Goal: Information Seeking & Learning: Check status

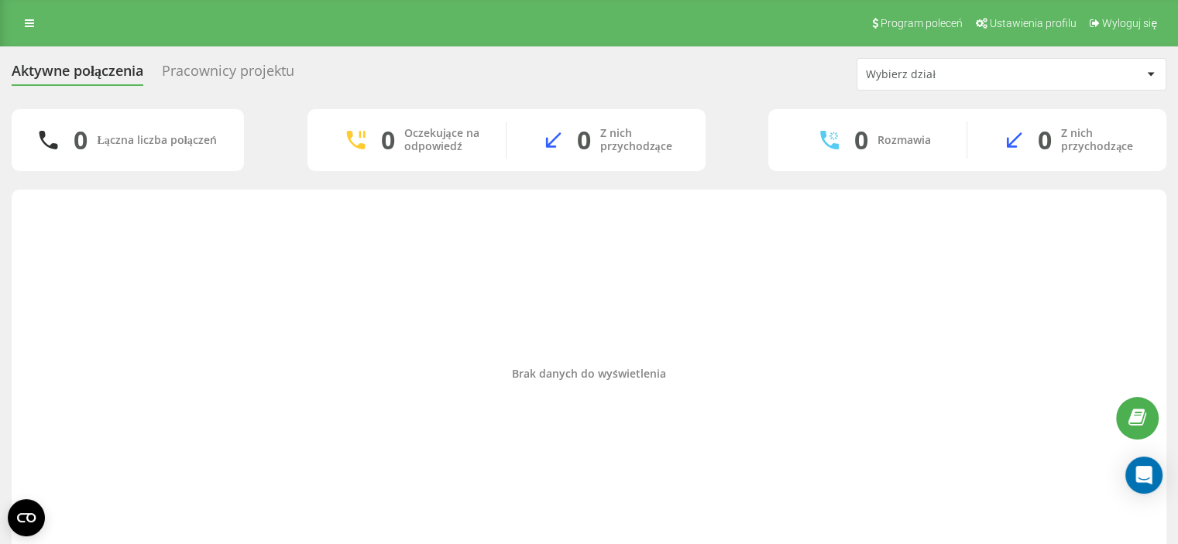
click at [872, 333] on div "Brak danych do wyświetlenia" at bounding box center [589, 374] width 1130 height 354
drag, startPoint x: 901, startPoint y: 249, endPoint x: 1112, endPoint y: 269, distance: 211.5
click at [1112, 269] on div "Brak danych do wyświetlenia" at bounding box center [589, 374] width 1130 height 354
click at [567, 475] on div "Brak danych do wyświetlenia" at bounding box center [589, 374] width 1130 height 354
click at [28, 258] on div "Brak danych do wyświetlenia" at bounding box center [589, 374] width 1130 height 354
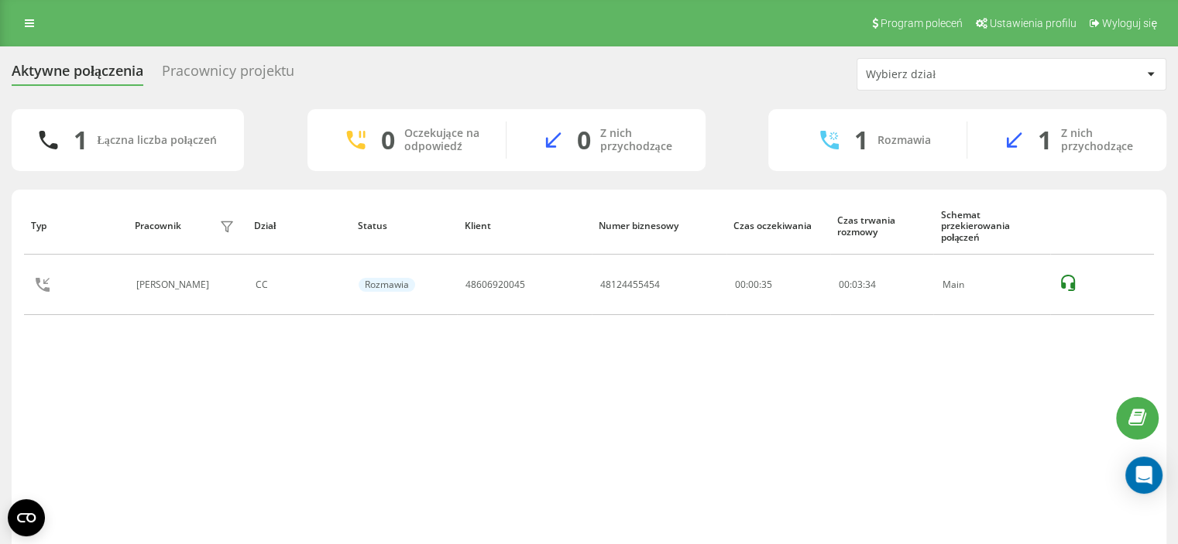
click at [821, 404] on div "Typ Pracownik filtra Dział Status Klient Numer biznesowy Czas oczekiwania Czas …" at bounding box center [589, 374] width 1130 height 354
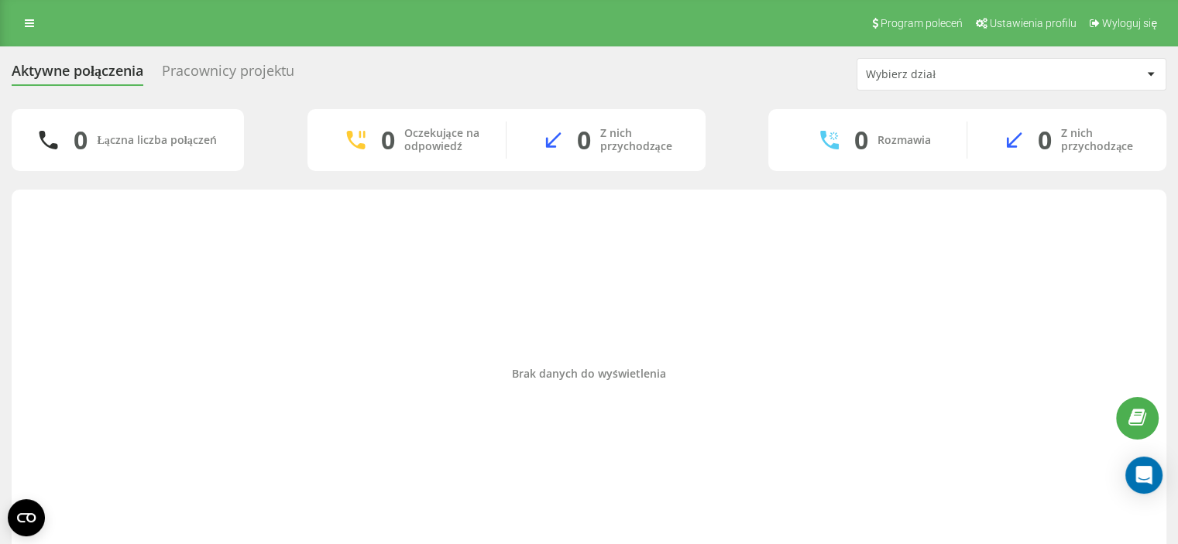
drag, startPoint x: 756, startPoint y: 219, endPoint x: 745, endPoint y: 214, distance: 11.8
click at [755, 219] on div "Brak danych do wyświetlenia" at bounding box center [589, 374] width 1130 height 354
click at [0, 268] on div "Aktywne połączenia Pracownicy projektu Wybierz dział 0 Łączna liczba połączeń 0…" at bounding box center [589, 312] width 1178 height 532
click at [0, 331] on div "Aktywne połączenia Pracownicy projektu Wybierz dział 0 Łączna liczba połączeń 0…" at bounding box center [589, 312] width 1178 height 532
click at [0, 355] on div "Aktywne połączenia Pracownicy projektu Wybierz dział 0 Łączna liczba połączeń 0…" at bounding box center [589, 312] width 1178 height 532
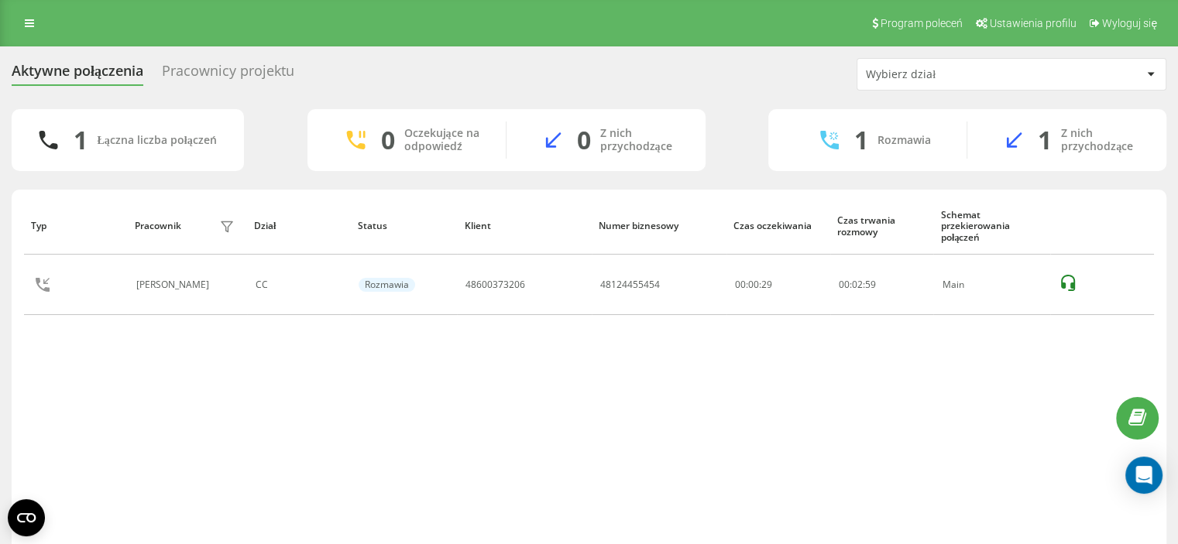
click at [0, 286] on div "Aktywne połączenia Pracownicy projektu Wybierz dział 1 Łączna liczba połączeń 0…" at bounding box center [589, 323] width 1178 height 555
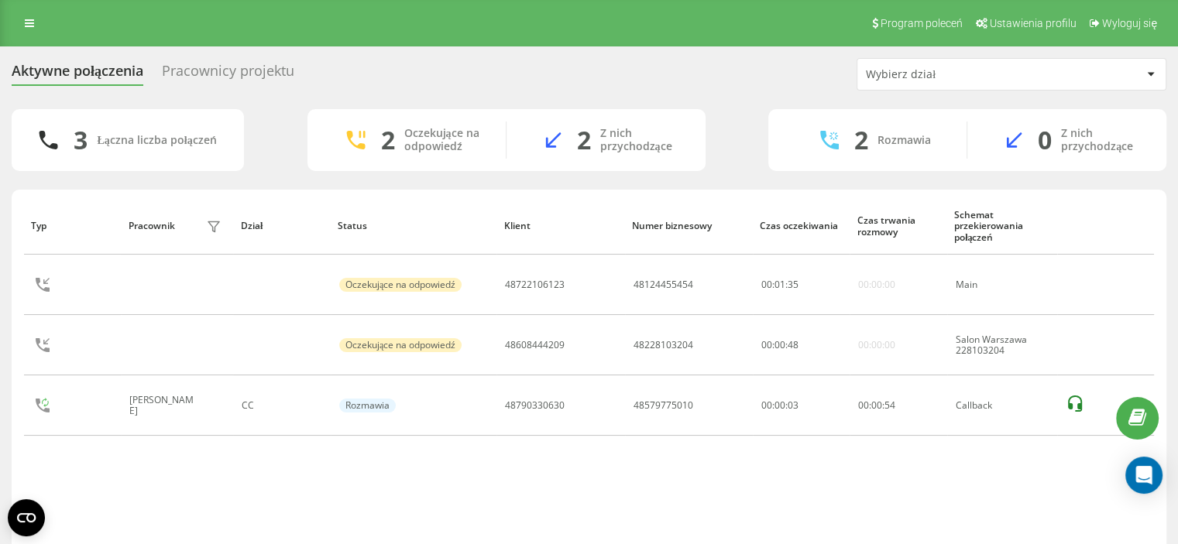
click at [554, 543] on html "amso.pl Projekty amso.pl Panel Informacyjny Centrum obsługi Dziennik połączeń D…" at bounding box center [589, 272] width 1178 height 544
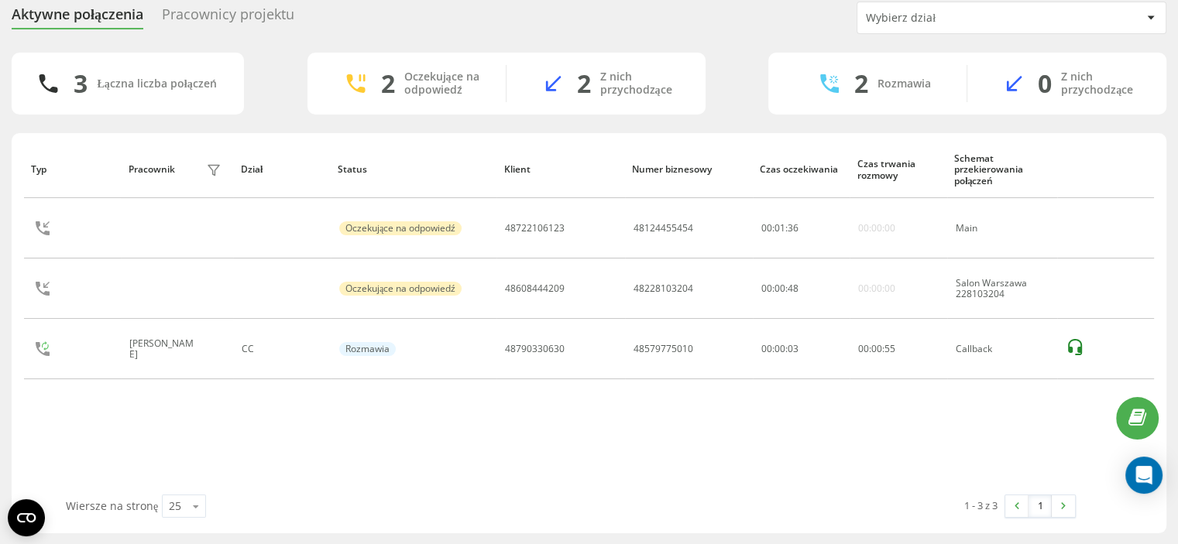
click at [542, 492] on div "Wiersze na stronę 25 10 25 50 100" at bounding box center [313, 506] width 516 height 45
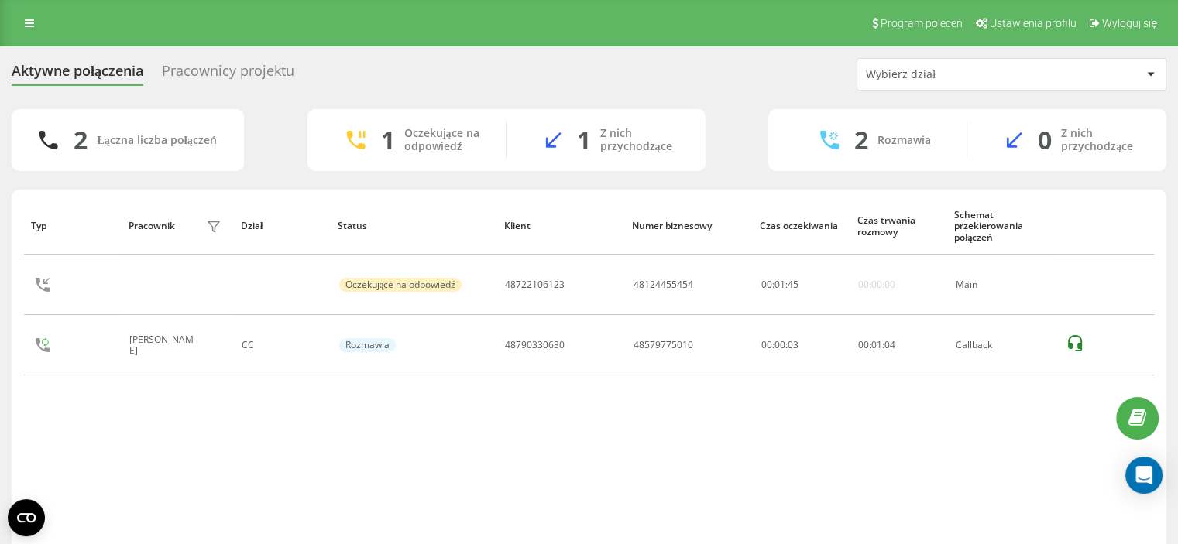
click at [534, 386] on div "Typ Pracownik filtra Dział Status Klient Numer biznesowy Czas oczekiwania Czas …" at bounding box center [589, 374] width 1130 height 354
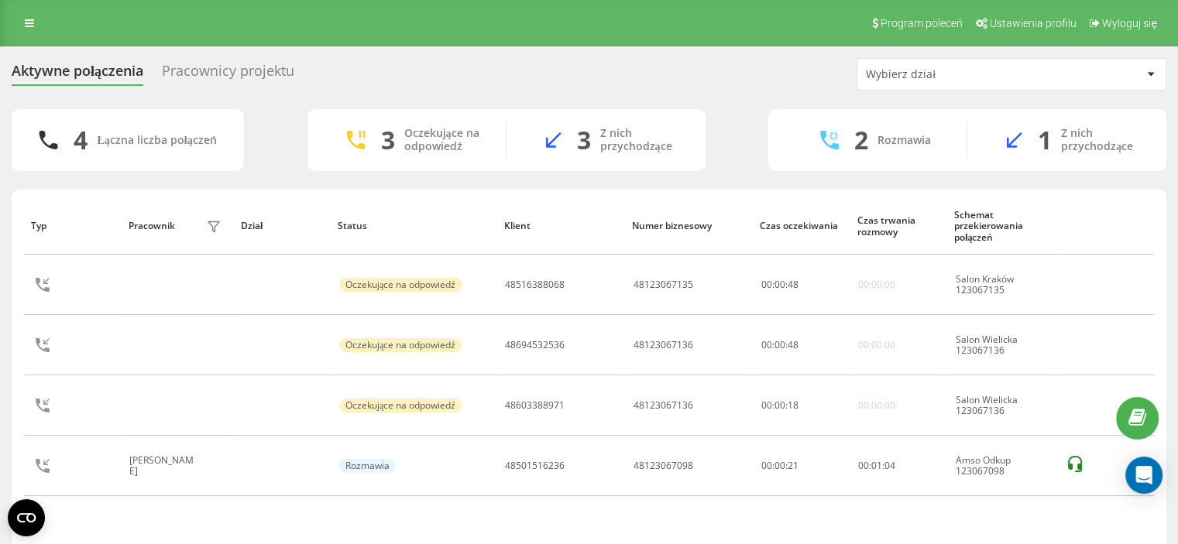
click at [0, 351] on div "Aktywne połączenia Pracownicy projektu Wybierz dział 4 Łączna liczba połączeń 3…" at bounding box center [589, 323] width 1178 height 555
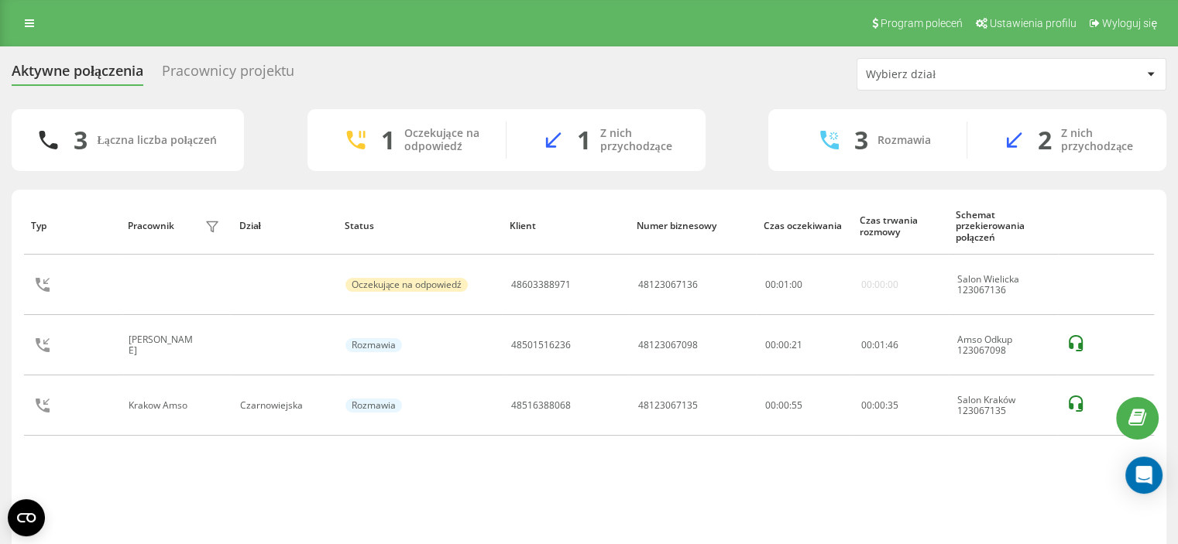
click at [27, 467] on div "Typ Pracownik filtra Dział Status Klient Numer biznesowy Czas oczekiwania Czas …" at bounding box center [589, 374] width 1130 height 354
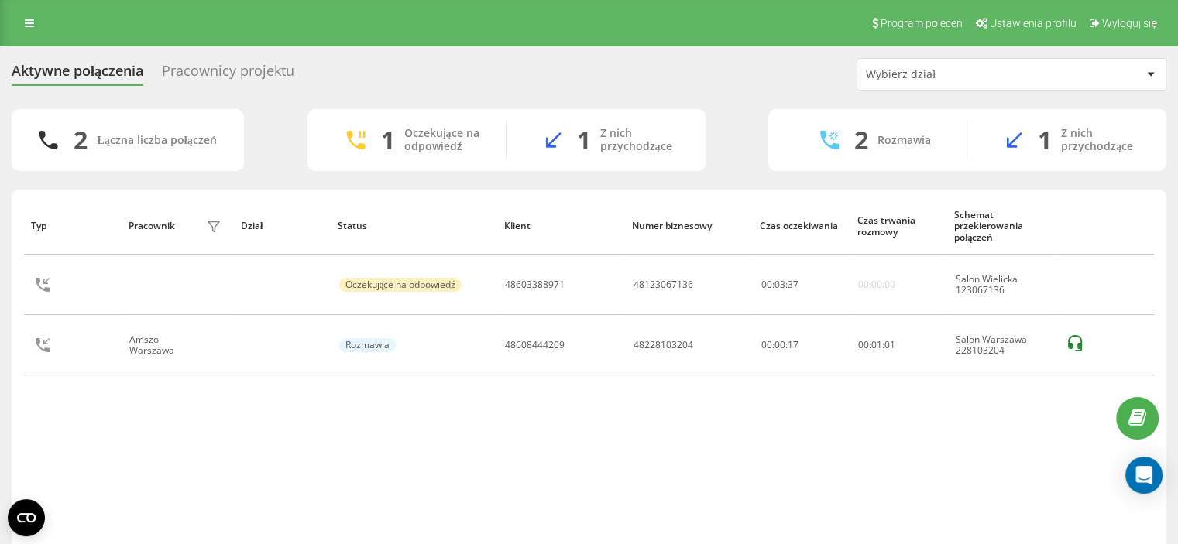
click at [195, 496] on div "Typ Pracownik filtra Dział Status Klient Numer biznesowy Czas oczekiwania Czas …" at bounding box center [589, 374] width 1130 height 354
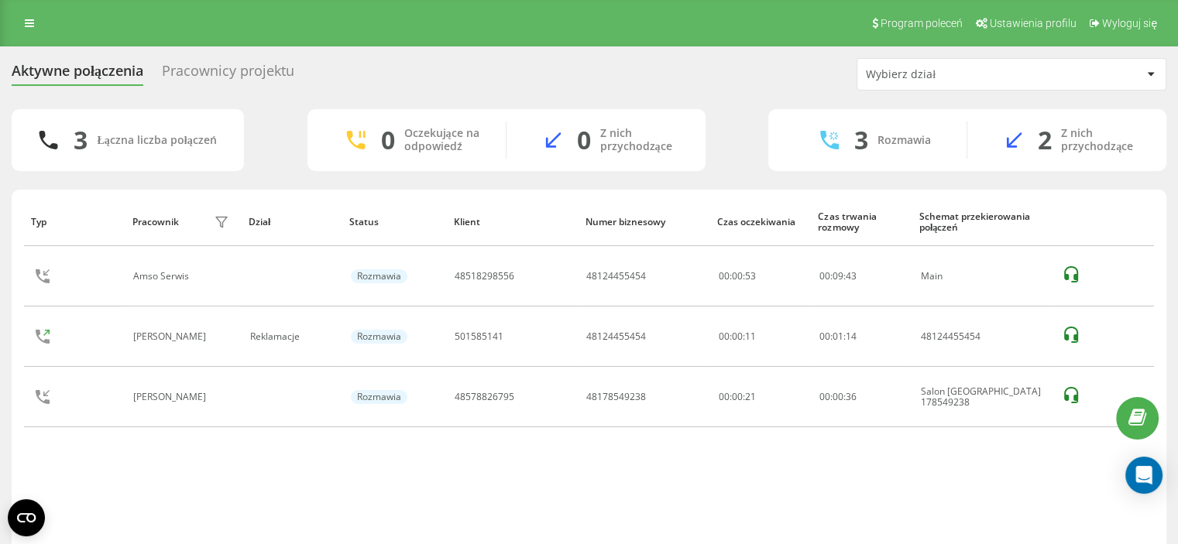
click at [48, 187] on div "3 Łączna liczba połączeń 0 Oczekujące na odpowiedź 0 Z nich przychodzące 3 Rozm…" at bounding box center [589, 349] width 1154 height 481
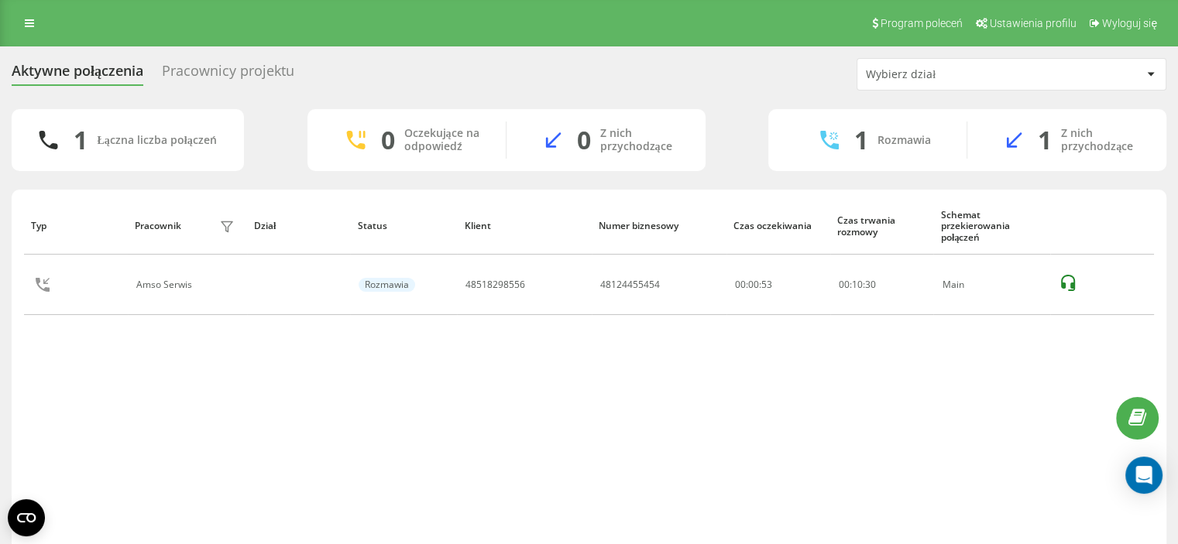
click at [43, 439] on div "Typ Pracownik filtra Dział Status Klient Numer biznesowy Czas oczekiwania Czas …" at bounding box center [589, 374] width 1130 height 354
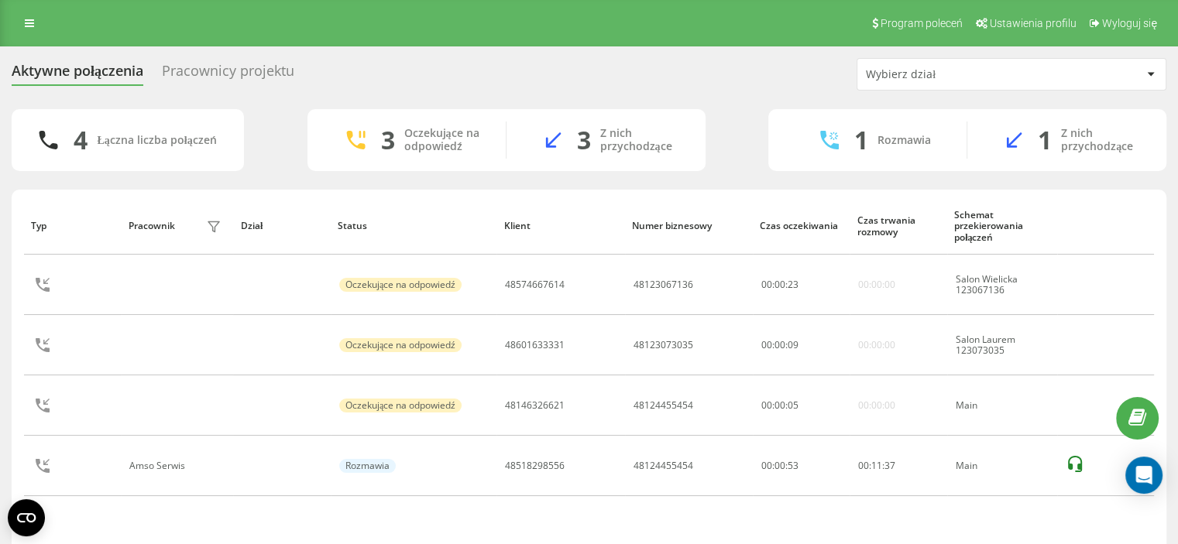
click at [0, 297] on div "Aktywne połączenia Pracownicy projektu Wybierz dział 4 Łączna liczba połączeń 3…" at bounding box center [589, 323] width 1178 height 555
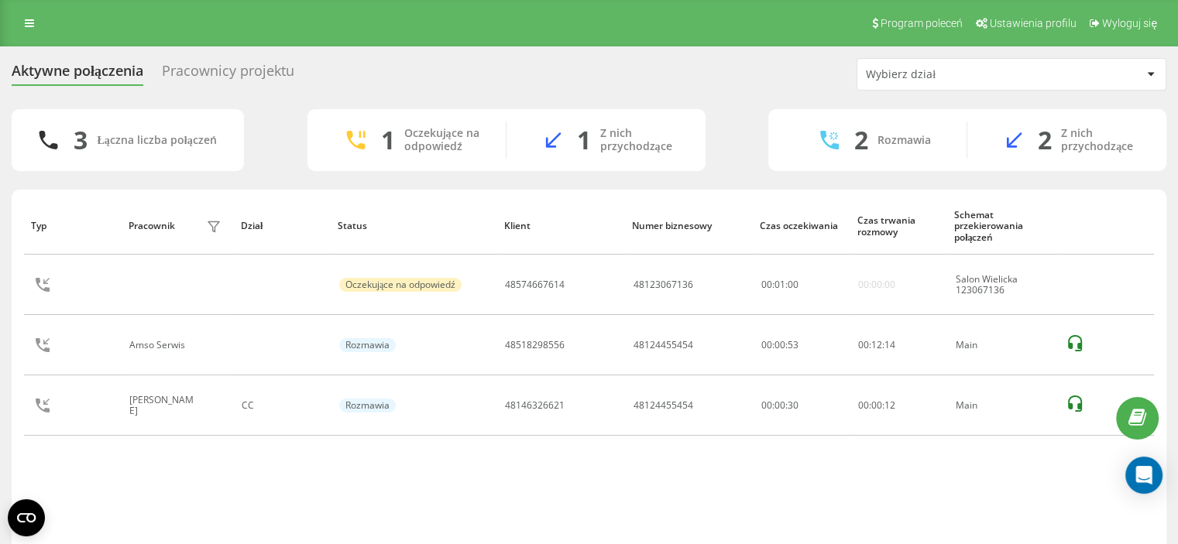
click at [43, 192] on div "Typ Pracownik filtra Dział Status Klient Numer biznesowy Czas oczekiwania Czas …" at bounding box center [589, 390] width 1154 height 400
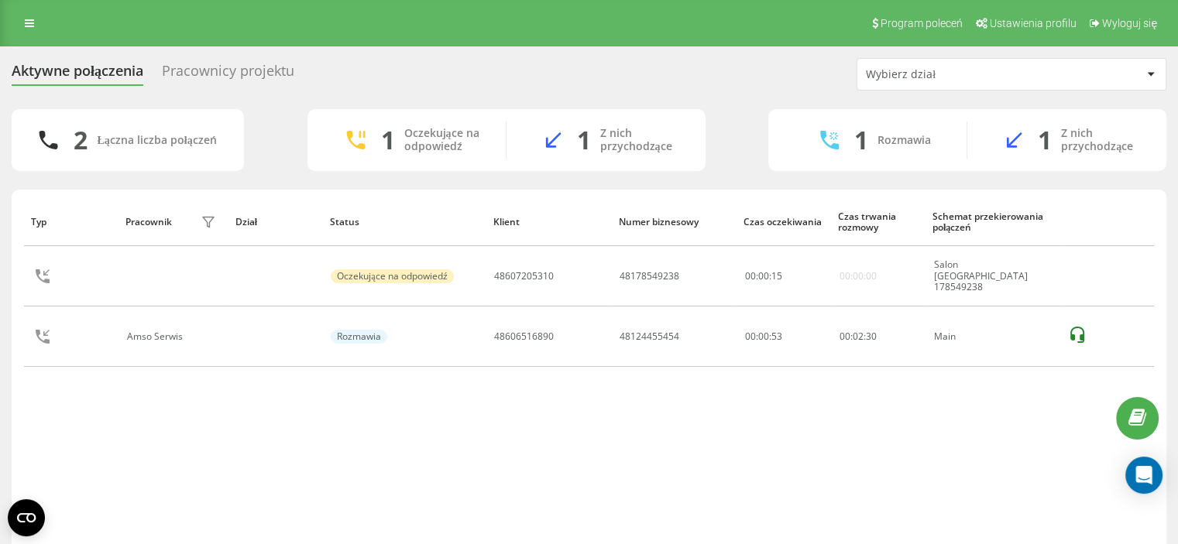
click at [59, 431] on div "Typ Pracownik filtra Dział Status Klient Numer biznesowy Czas oczekiwania Czas …" at bounding box center [589, 374] width 1130 height 354
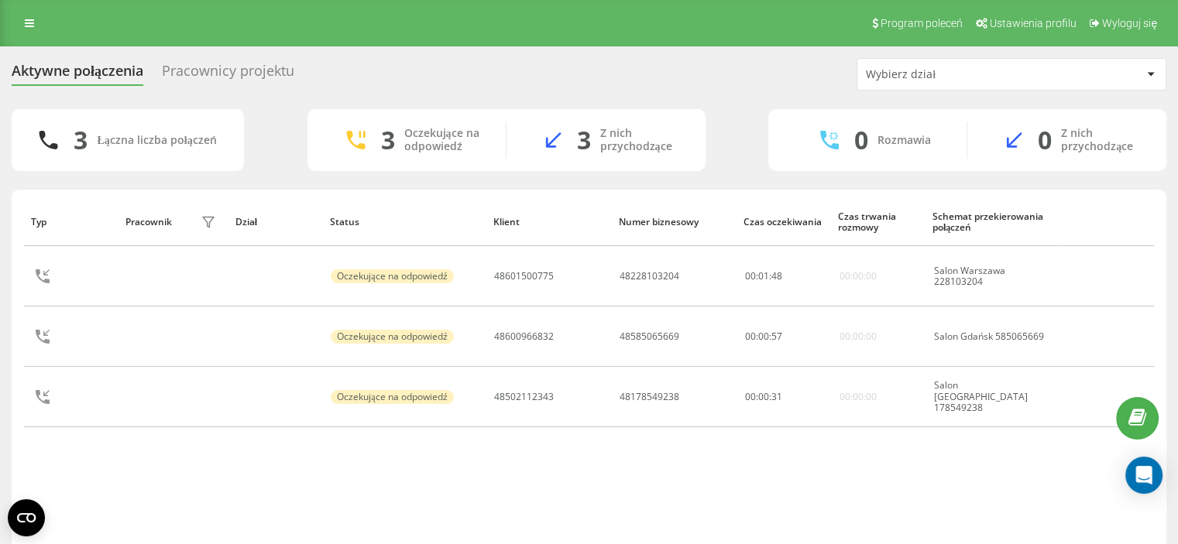
click at [0, 298] on div "Aktywne połączenia Pracownicy projektu Wybierz dział 3 Łączna liczba połączeń 3…" at bounding box center [589, 323] width 1178 height 555
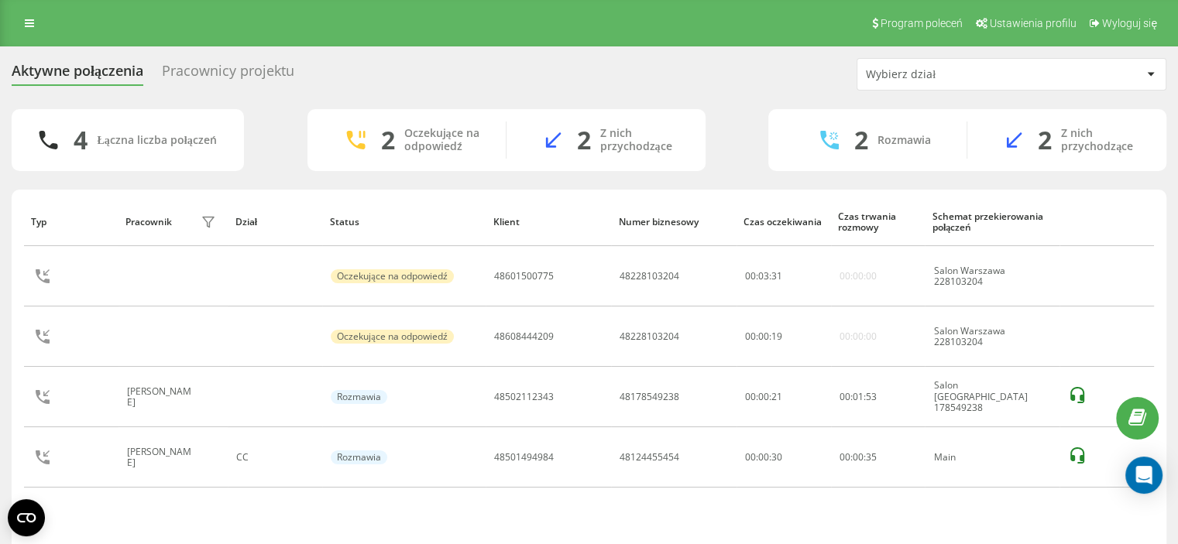
click at [0, 215] on div "Aktywne połączenia Pracownicy projektu Wybierz dział 4 Łączna liczba połączeń 2…" at bounding box center [589, 323] width 1178 height 555
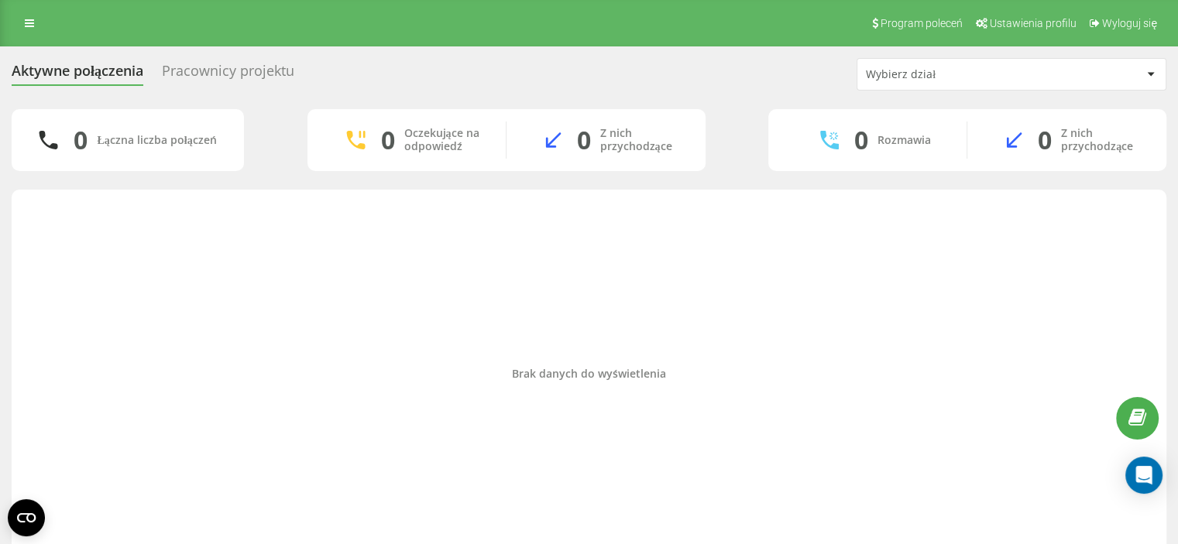
click at [0, 308] on div "Aktywne połączenia Pracownicy projektu Wybierz dział 0 Łączna liczba połączeń 0…" at bounding box center [589, 312] width 1178 height 532
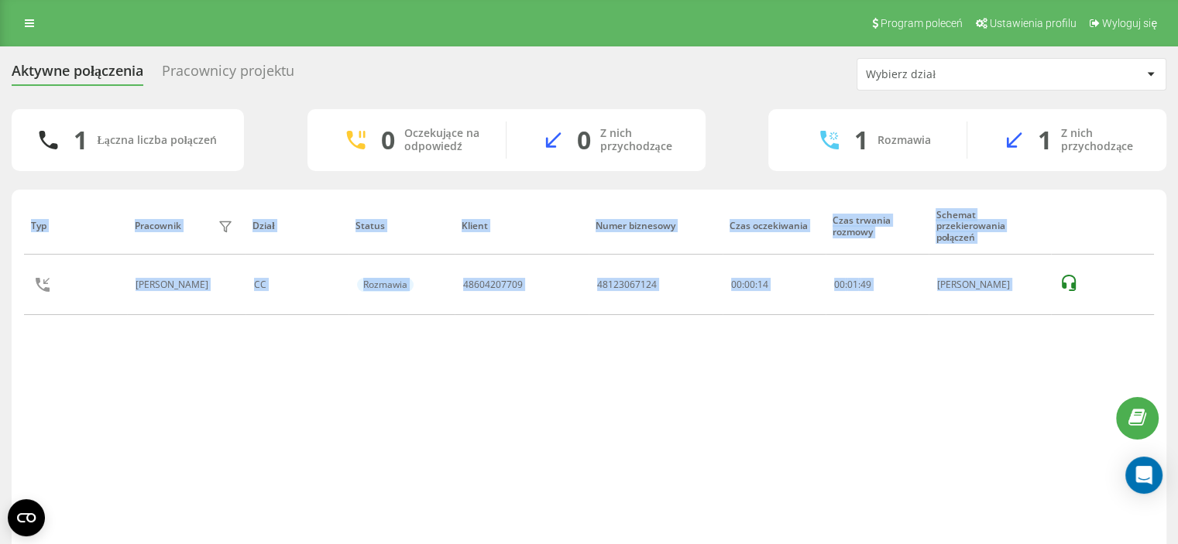
scroll to position [57, 0]
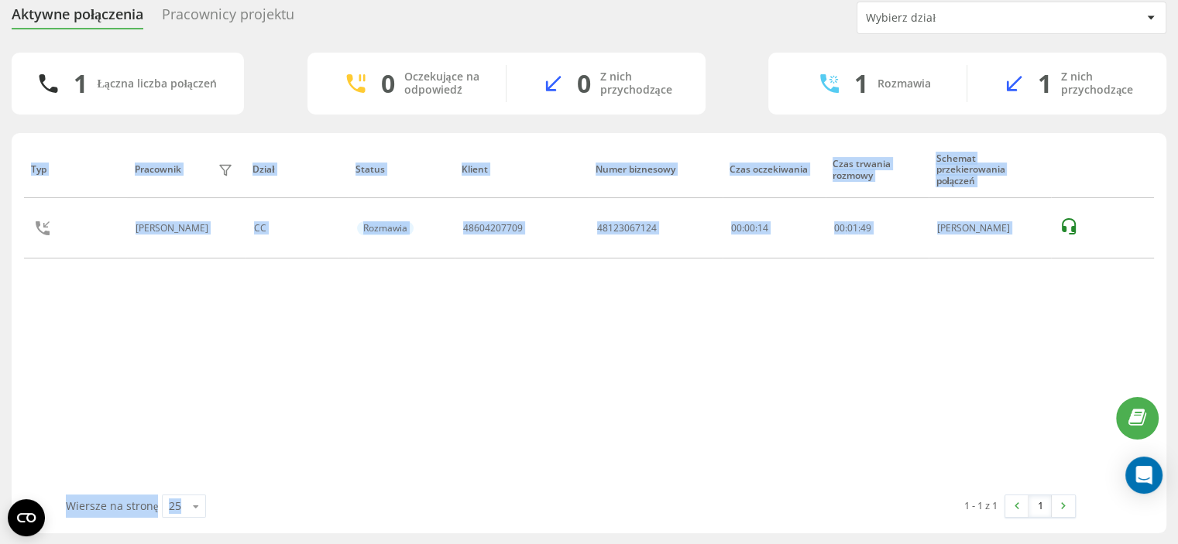
drag, startPoint x: 602, startPoint y: 543, endPoint x: 588, endPoint y: 550, distance: 14.9
click at [588, 488] on html "amso.pl Projekty amso.pl Panel Informacyjny Centrum obsługi Dziennik połączeń D…" at bounding box center [589, 215] width 1178 height 544
click at [583, 513] on div "1 - 1 z 1 1" at bounding box center [829, 506] width 516 height 45
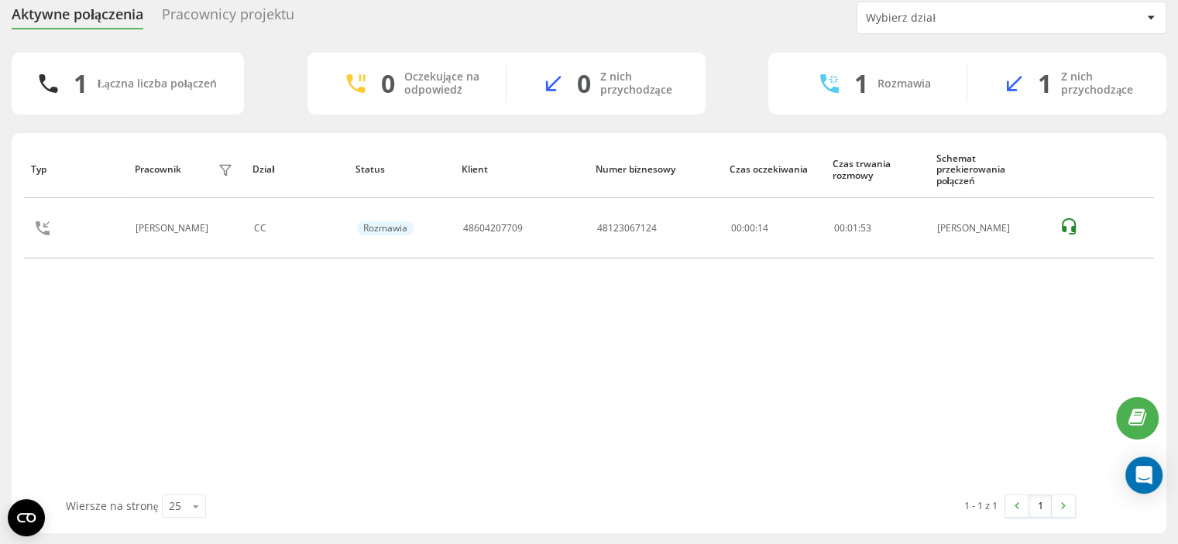
drag, startPoint x: 586, startPoint y: 417, endPoint x: 577, endPoint y: 427, distance: 13.1
click at [586, 417] on div "Typ Pracownik filtra Dział Status Klient Numer biznesowy Czas oczekiwania Czas …" at bounding box center [589, 318] width 1130 height 354
click at [39, 375] on div "Typ Pracownik filtra Dział Status Klient Numer biznesowy Czas oczekiwania Czas …" at bounding box center [589, 318] width 1130 height 354
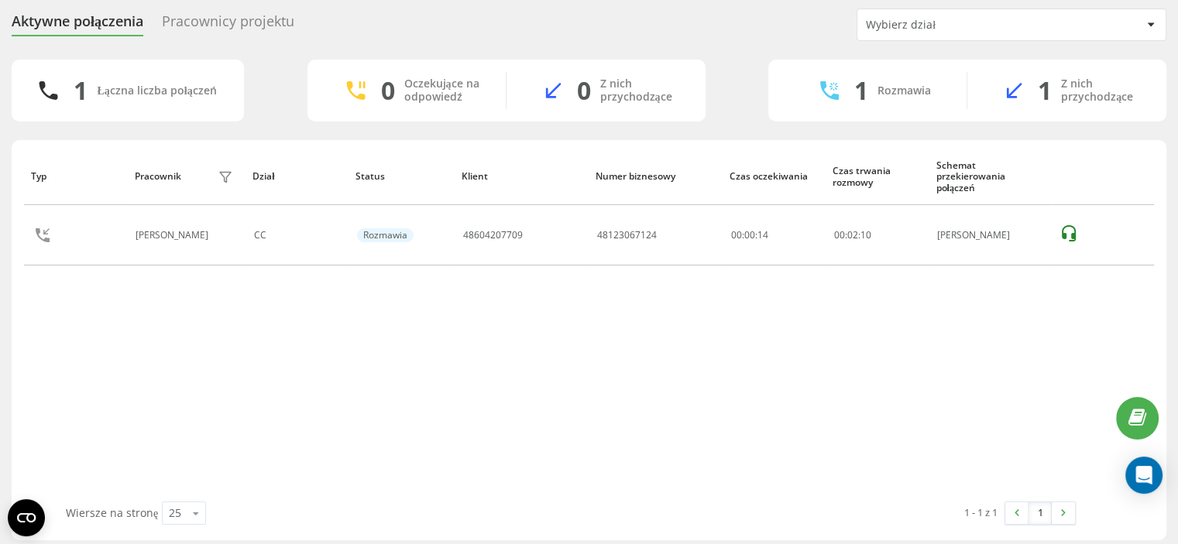
scroll to position [0, 0]
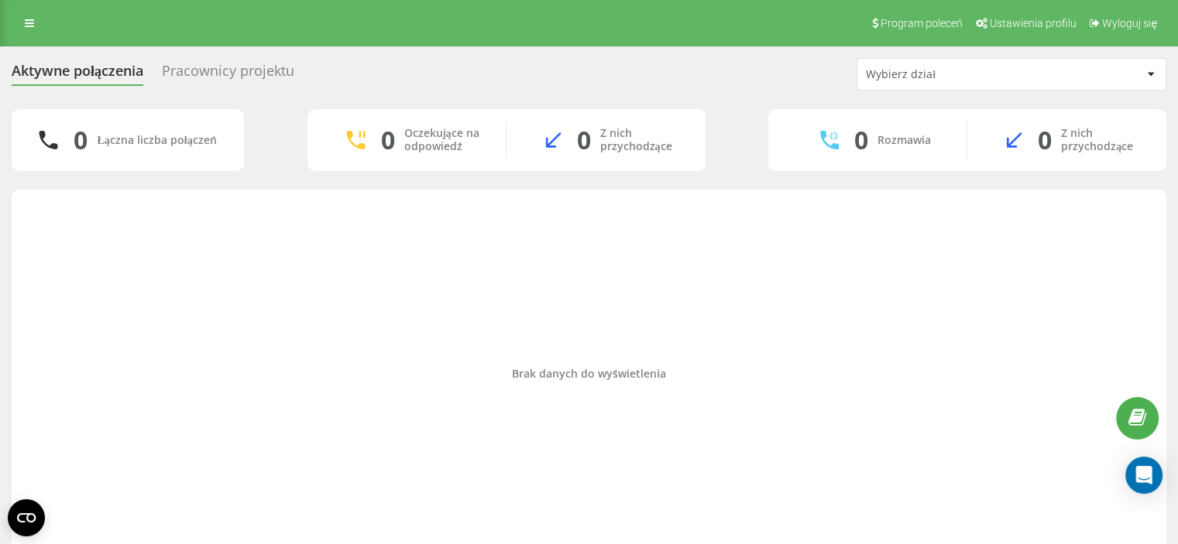
click at [3, 405] on div "Aktywne połączenia Pracownicy projektu Wybierz dział 0 Łączna liczba połączeń 0…" at bounding box center [589, 312] width 1178 height 532
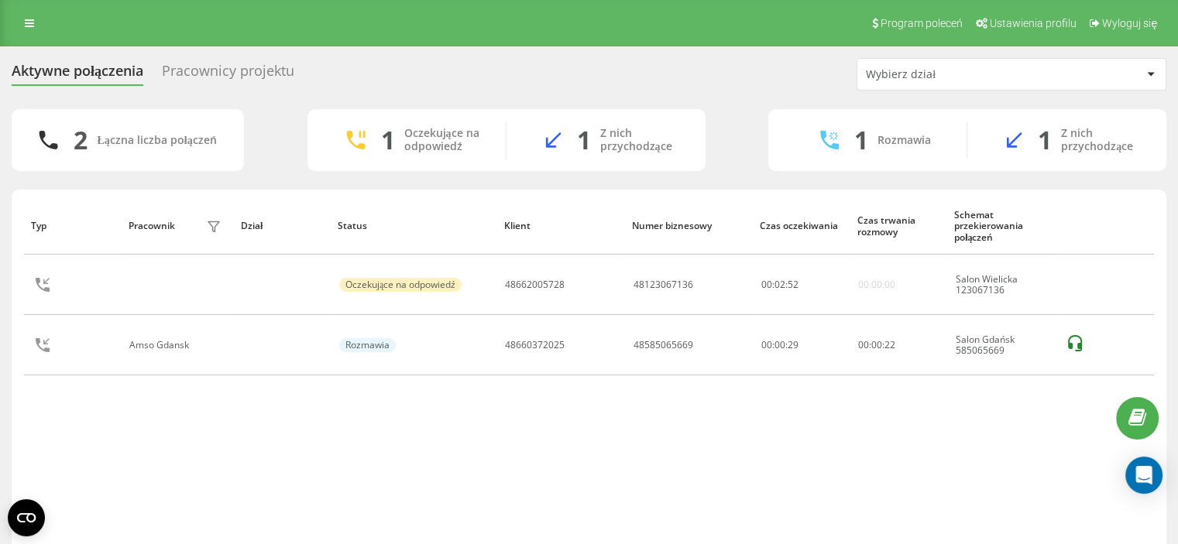
click at [0, 373] on div "Aktywne połączenia Pracownicy projektu Wybierz dział 2 Łączna liczba połączeń 1…" at bounding box center [589, 323] width 1178 height 555
click at [57, 454] on div "Typ Pracownik filtra Dział Status Klient Numer biznesowy Czas oczekiwania Czas …" at bounding box center [589, 374] width 1130 height 354
drag, startPoint x: 472, startPoint y: 24, endPoint x: 471, endPoint y: 34, distance: 10.1
click at [471, 22] on div "Program poleceń Ustawienia profilu Wyloguj się" at bounding box center [589, 23] width 1178 height 46
click at [0, 441] on div "Aktywne połączenia Pracownicy projektu Wybierz dział 2 Łączna liczba połączeń 2…" at bounding box center [589, 323] width 1178 height 555
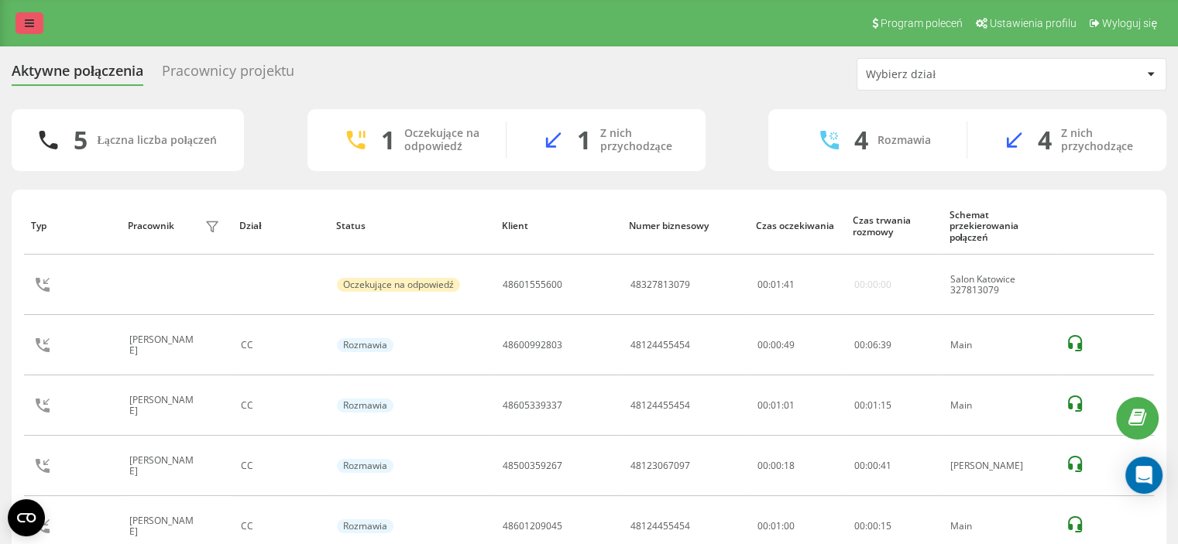
click at [31, 24] on icon at bounding box center [29, 23] width 9 height 11
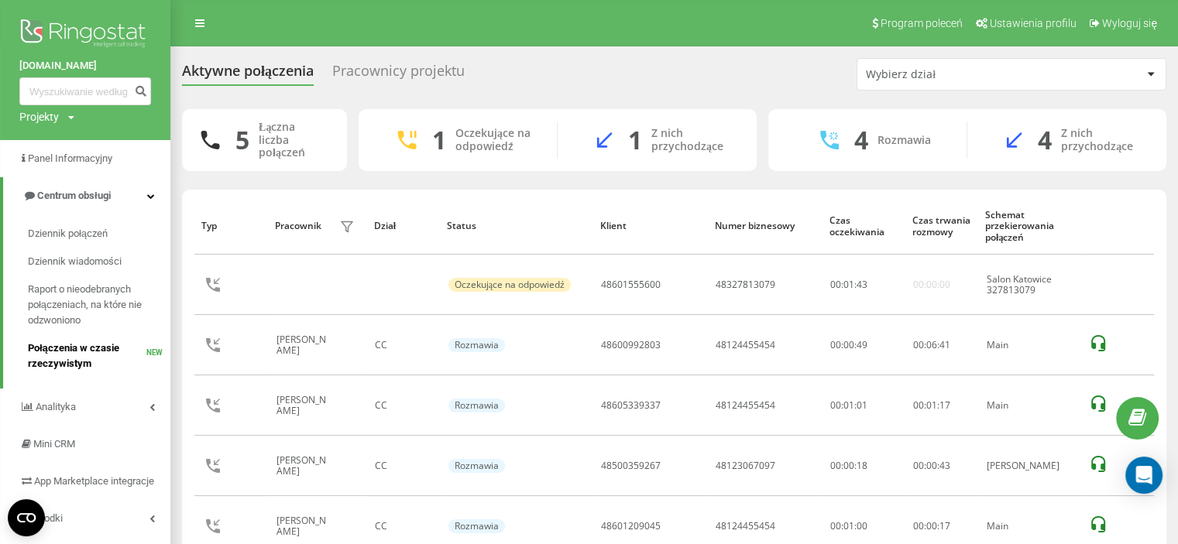
click at [84, 347] on span "Połączenia w czasie rzeczywistym" at bounding box center [87, 356] width 118 height 31
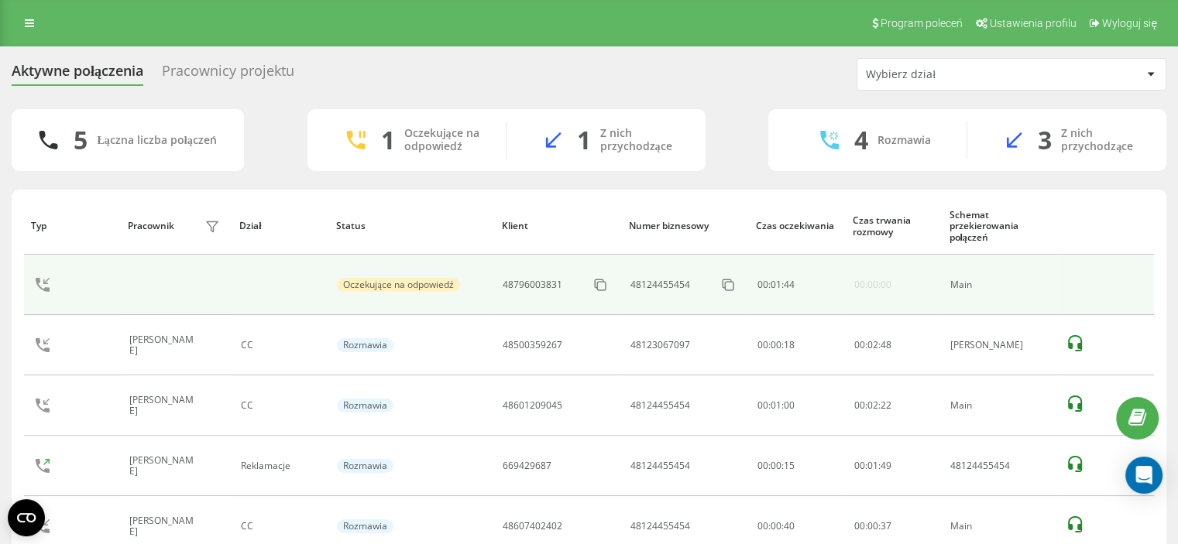
click at [502, 294] on td "48796003831" at bounding box center [557, 285] width 127 height 60
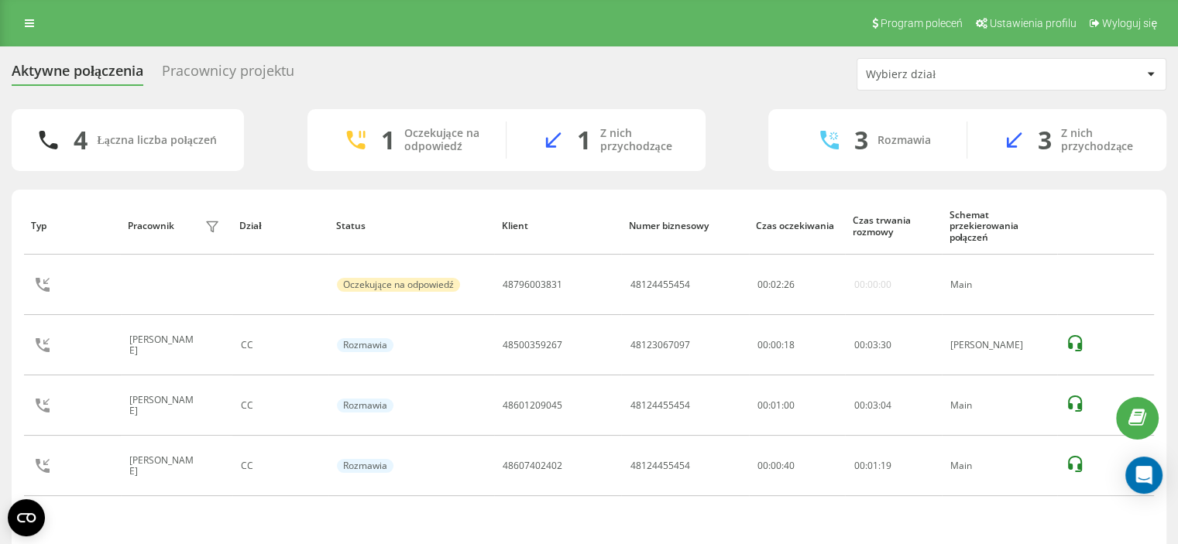
click at [581, 204] on th "Klient" at bounding box center [557, 225] width 127 height 57
click at [36, 177] on div "3 Łączna liczba połączeń 1 Oczekujące na odpowiedź 1 Z nich przychodzące 2 Rozm…" at bounding box center [589, 349] width 1154 height 481
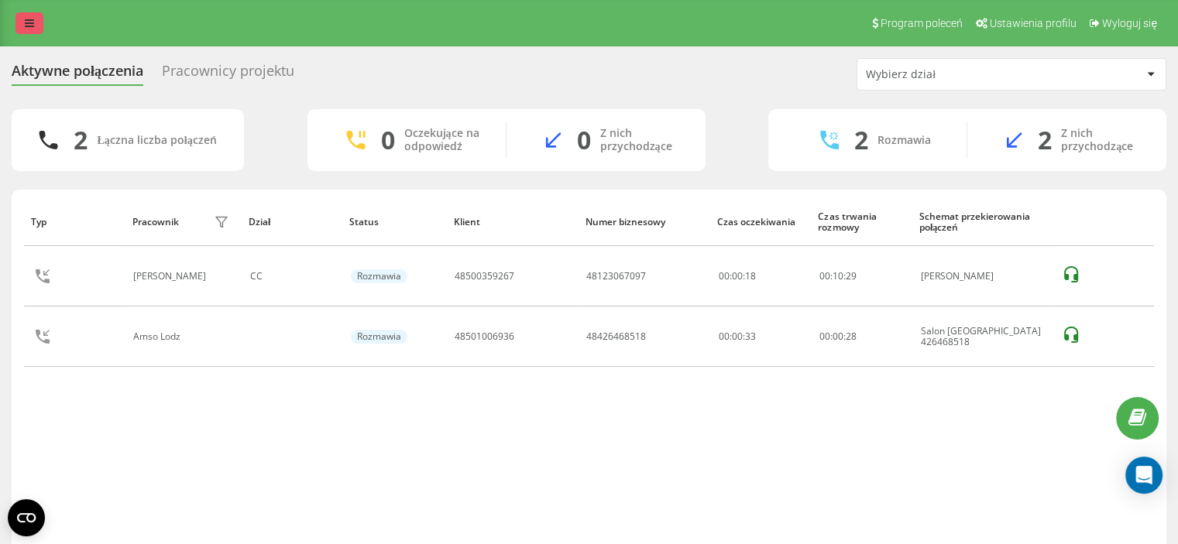
click at [28, 22] on icon at bounding box center [29, 23] width 9 height 11
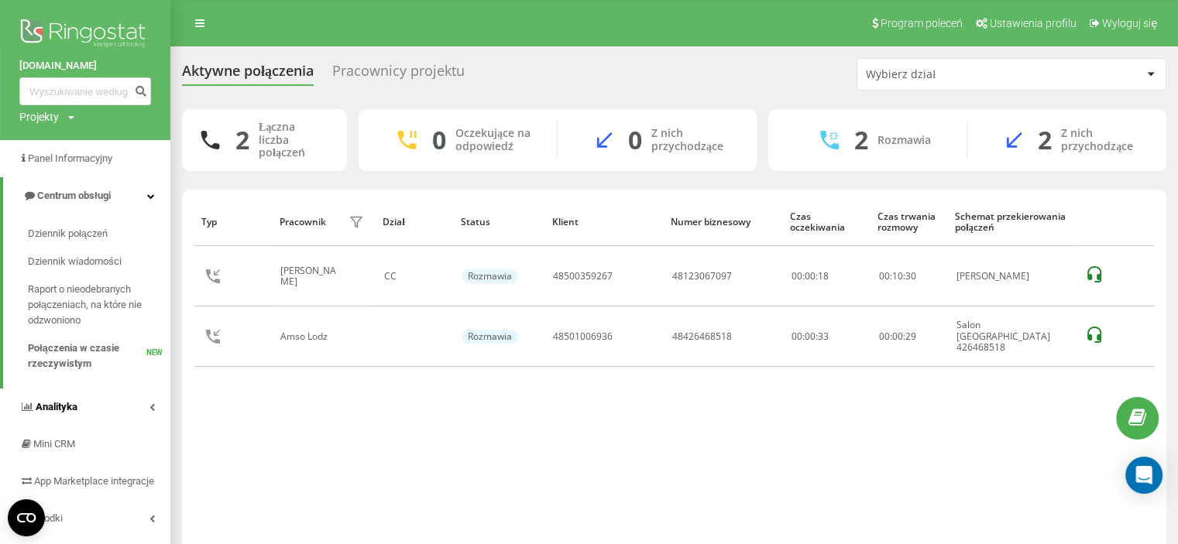
click at [108, 397] on link "Analityka" at bounding box center [85, 407] width 170 height 37
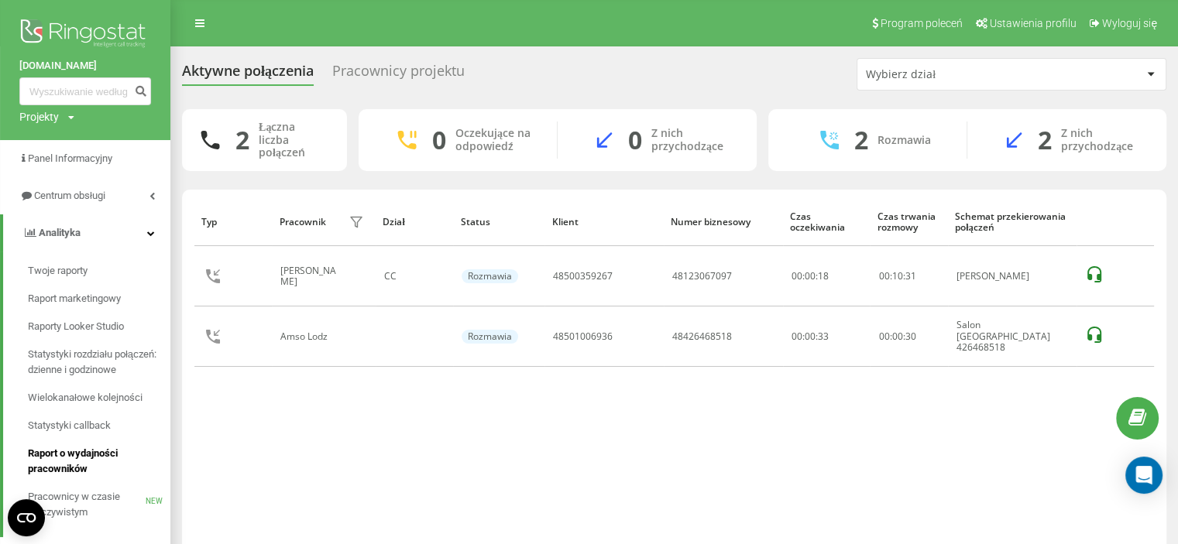
click at [91, 461] on span "Raport o wydajności pracowników" at bounding box center [95, 461] width 135 height 31
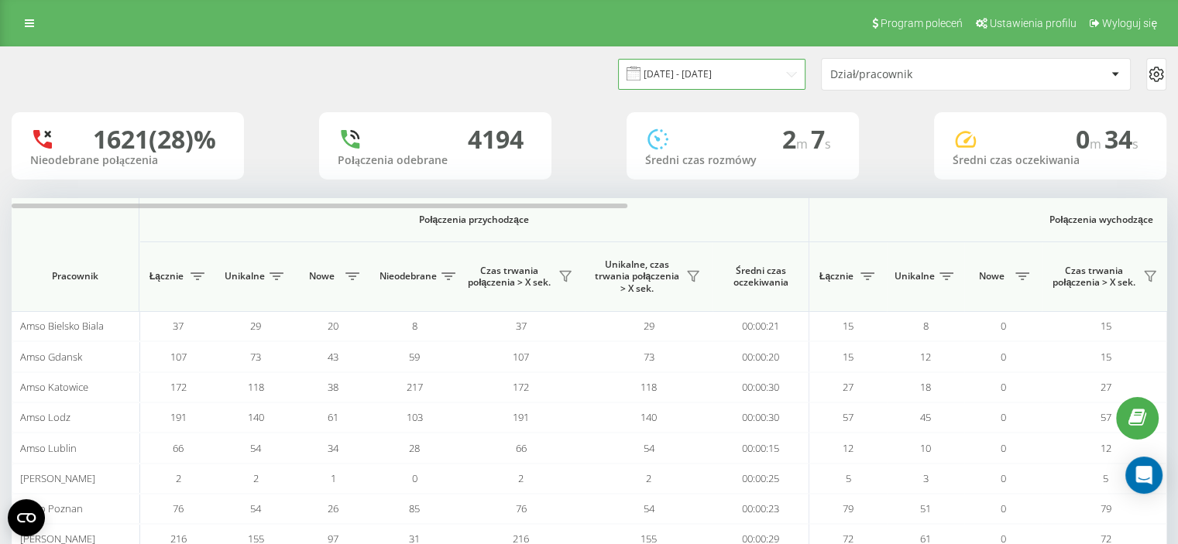
click at [746, 77] on input "21.07.2025 - 21.08.2025" at bounding box center [711, 74] width 187 height 30
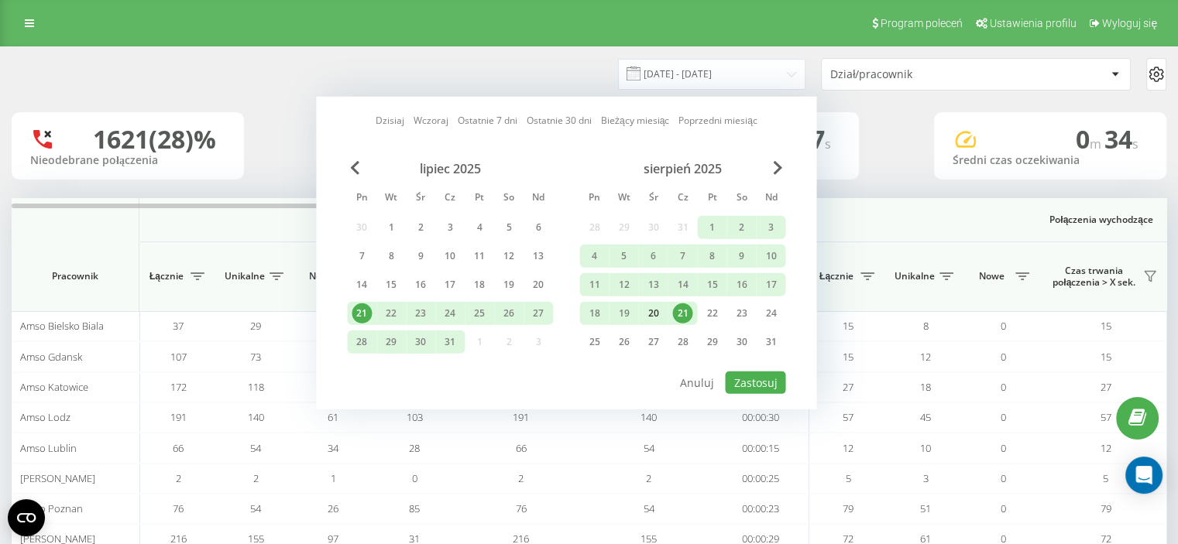
click at [658, 317] on div "20" at bounding box center [653, 313] width 20 height 20
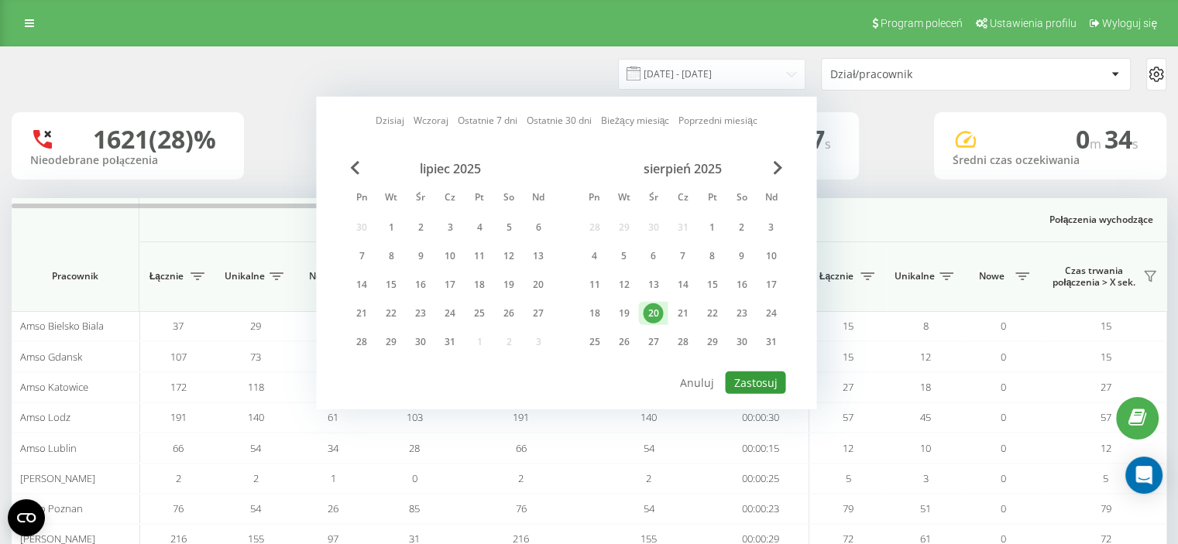
click at [756, 375] on button "Zastosuj" at bounding box center [755, 383] width 60 height 22
type input "20.08.2025 - 20.08.2025"
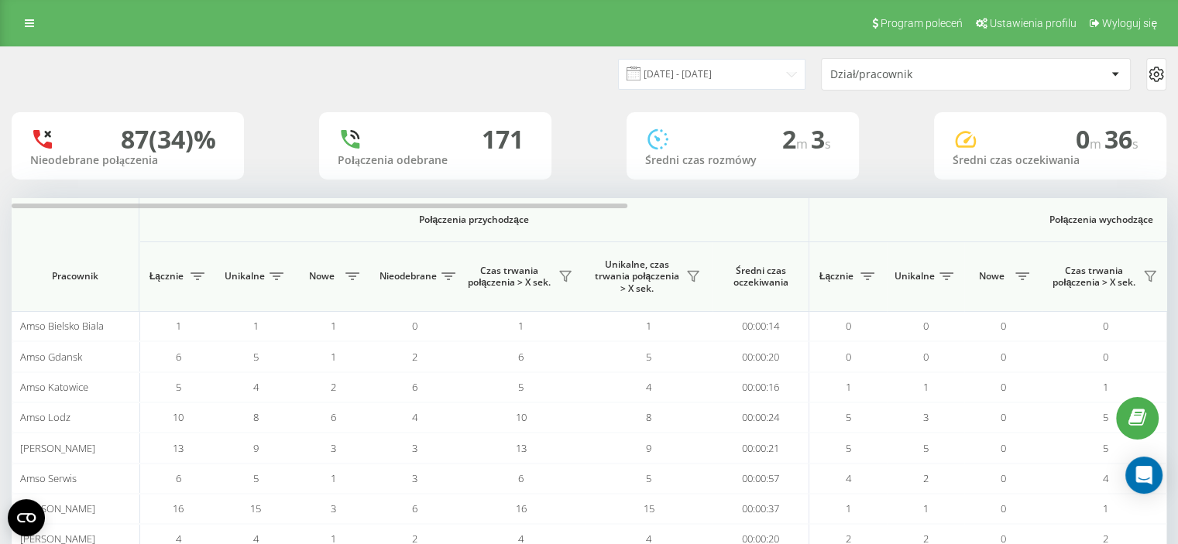
click at [865, 87] on div "Dział/pracownik" at bounding box center [975, 74] width 308 height 31
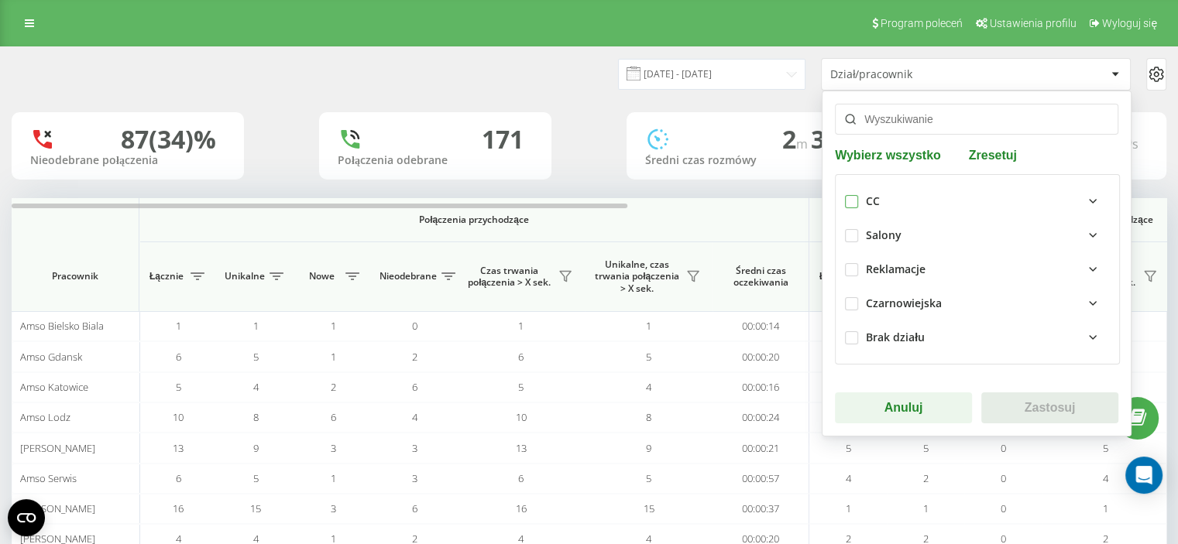
click at [848, 195] on label at bounding box center [851, 195] width 13 height 0
checkbox input "true"
click at [1036, 408] on button "Zastosuj" at bounding box center [1049, 408] width 137 height 31
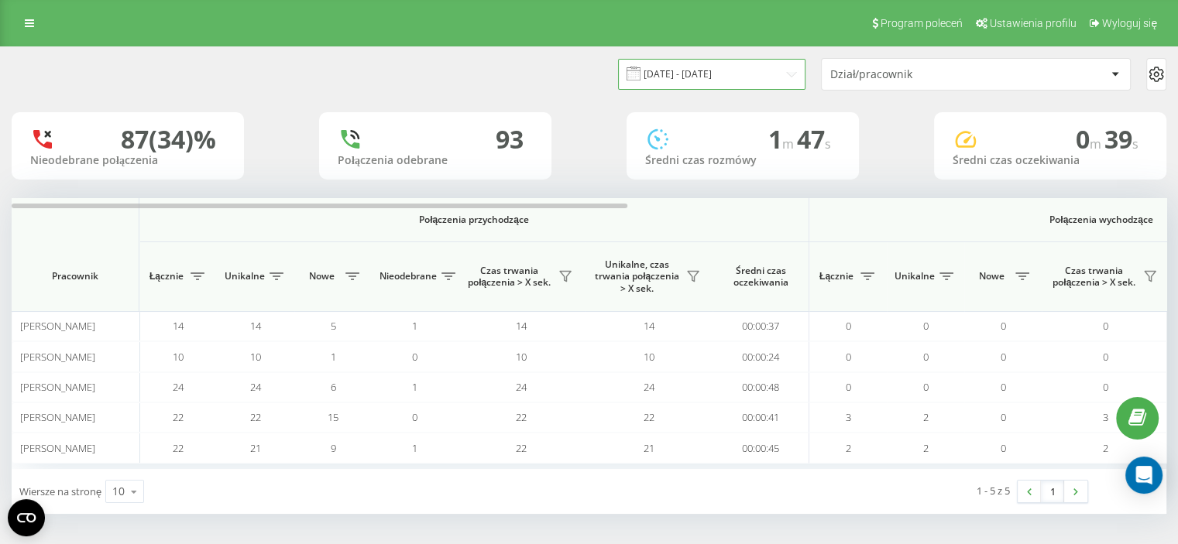
click at [757, 79] on input "20.08.2025 - 20.08.2025" at bounding box center [711, 74] width 187 height 30
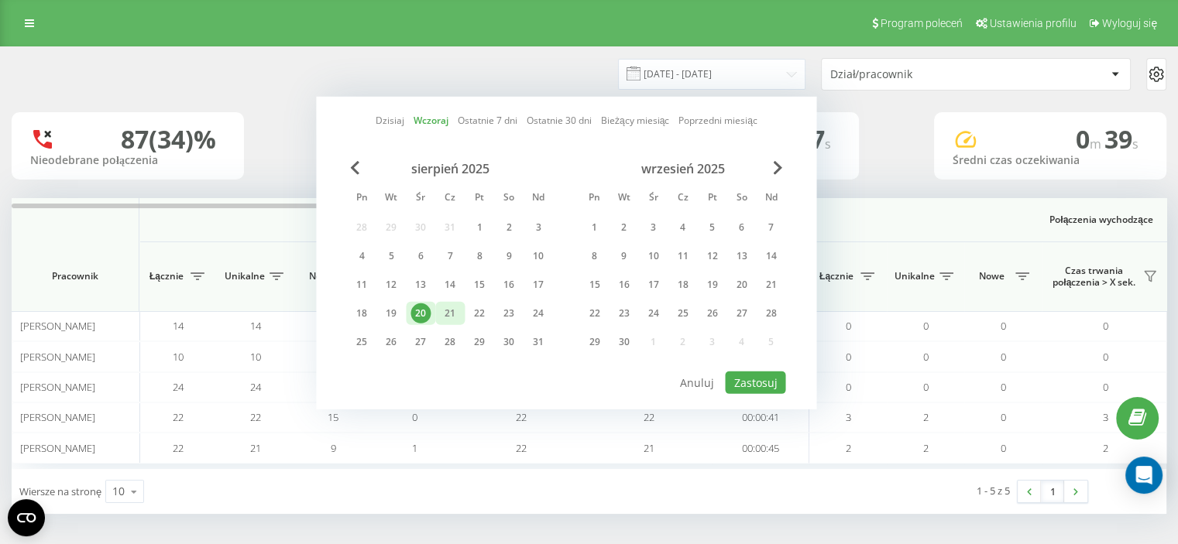
click at [443, 310] on div "21" at bounding box center [450, 313] width 20 height 20
click at [744, 381] on button "Zastosuj" at bounding box center [755, 383] width 60 height 22
type input "21.08.2025 - 21.08.2025"
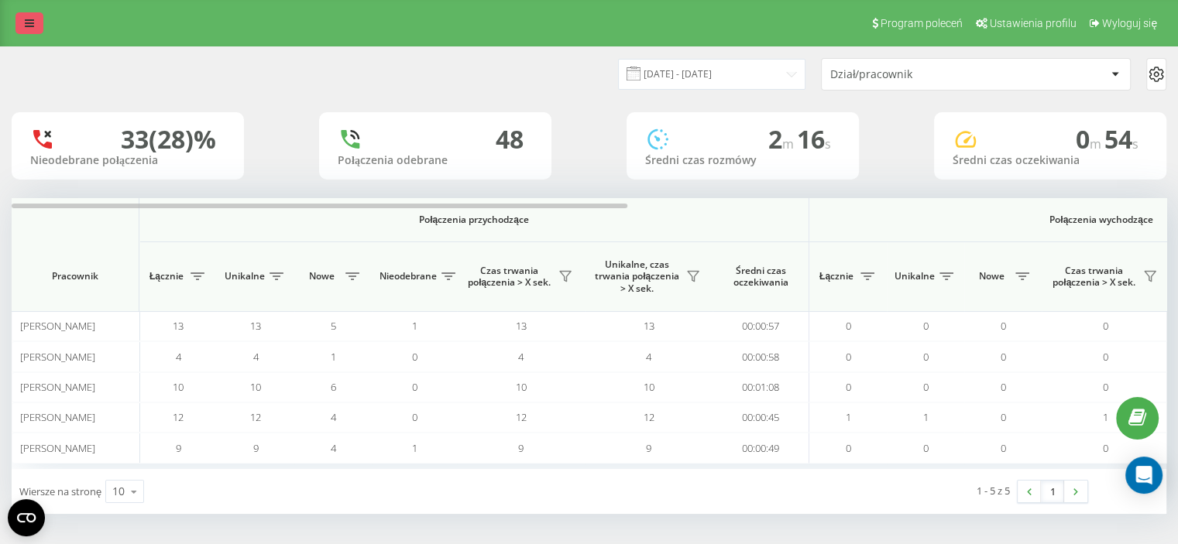
click at [19, 27] on link at bounding box center [29, 23] width 28 height 22
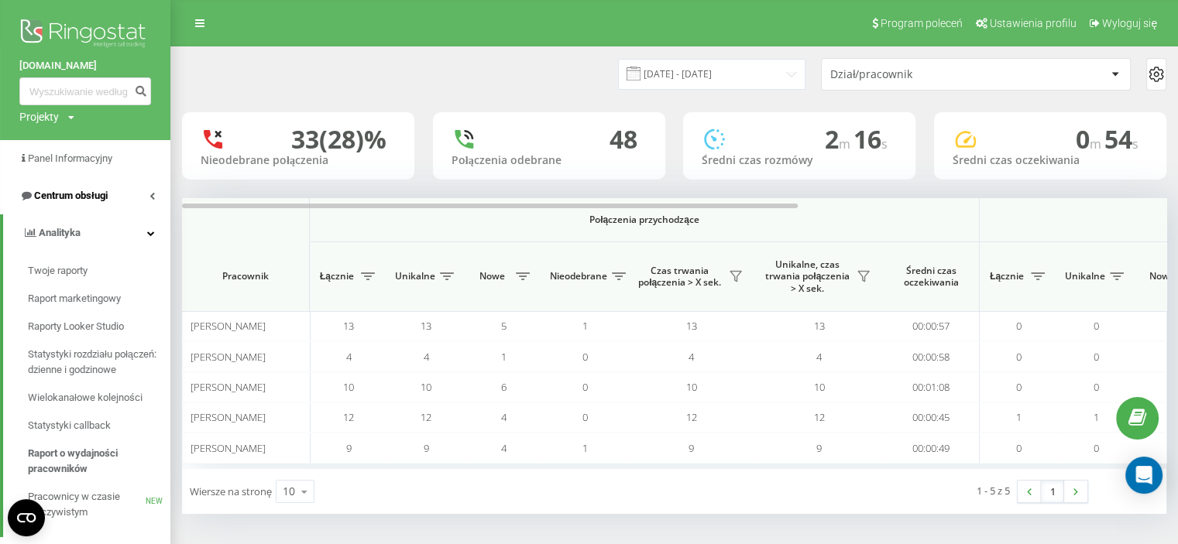
click at [101, 193] on span "Centrum obsługi" at bounding box center [71, 196] width 74 height 12
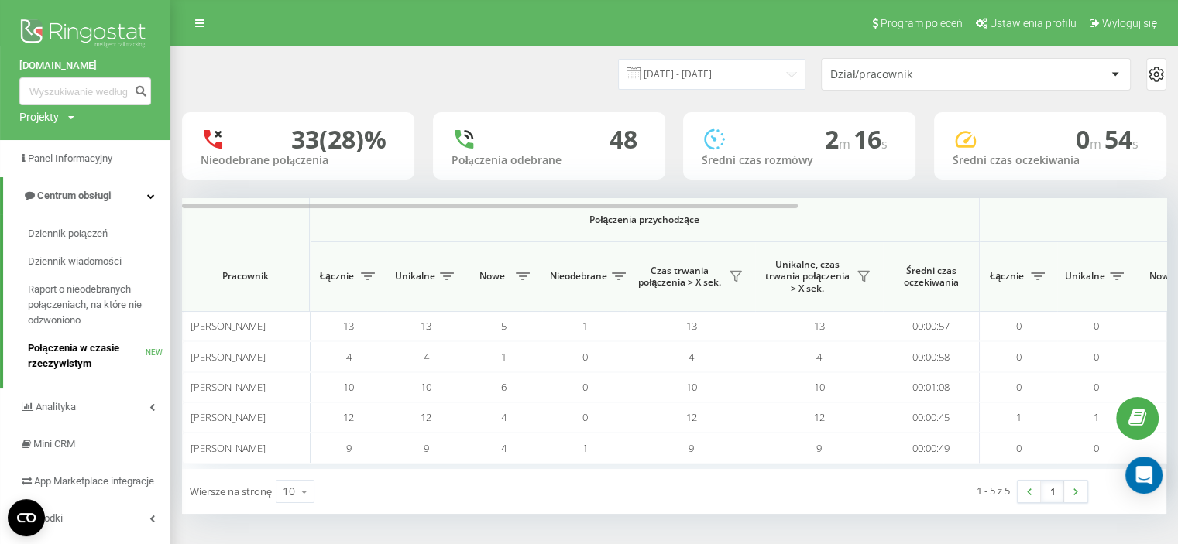
click at [74, 358] on span "Połączenia w czasie rzeczywistym" at bounding box center [87, 356] width 118 height 31
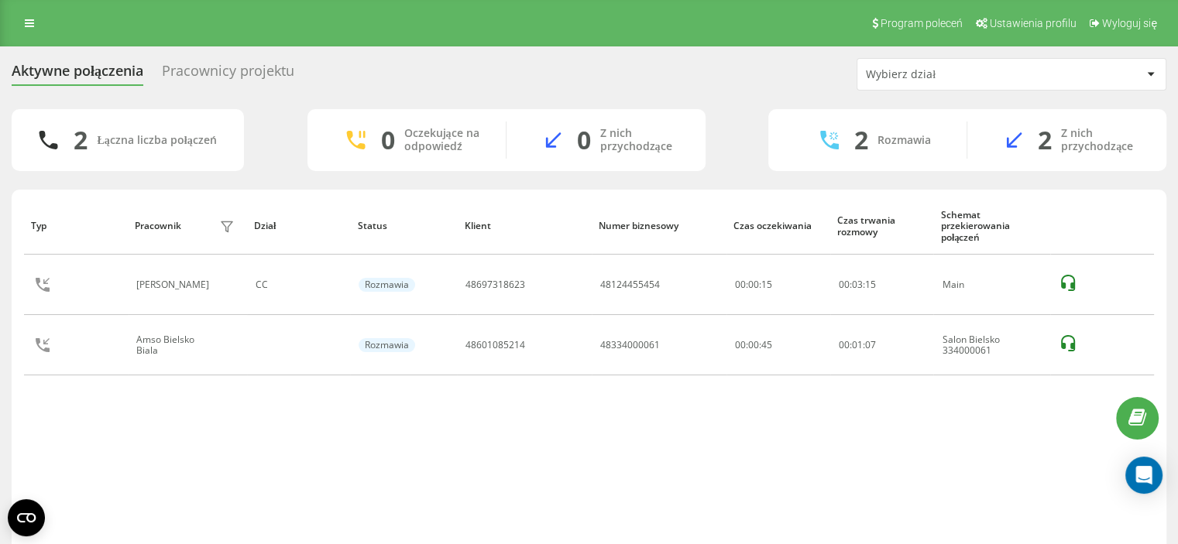
click at [398, 406] on div "Typ Pracownik filtra Dział Status Klient Numer biznesowy Czas oczekiwania Czas …" at bounding box center [589, 374] width 1130 height 354
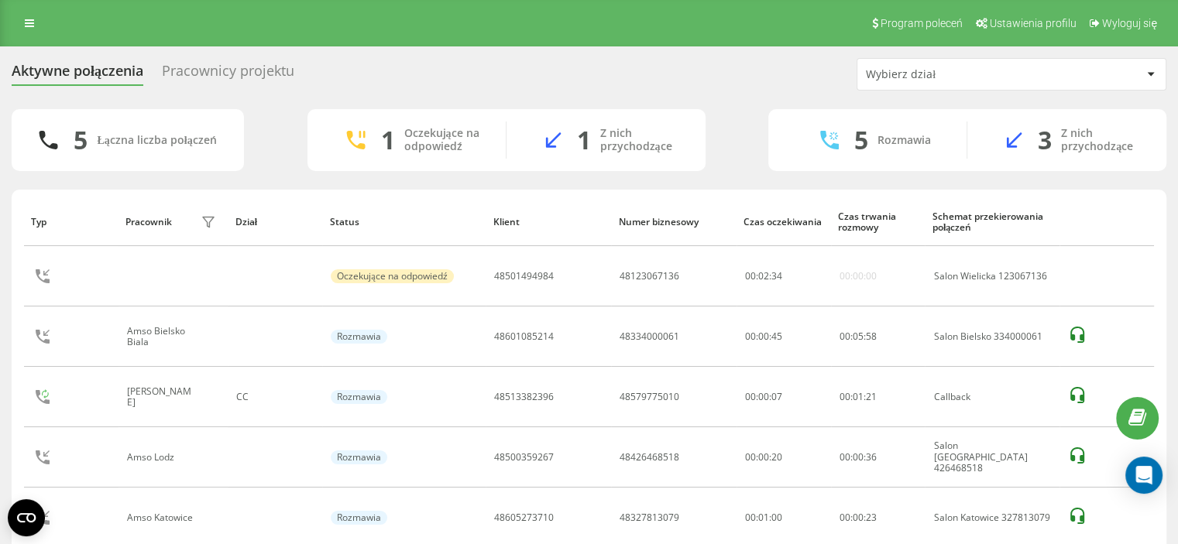
click at [0, 206] on div "Aktywne połączenia Pracownicy projektu Wybierz dział 5 Łączna liczba połączeń 1…" at bounding box center [589, 326] width 1178 height 560
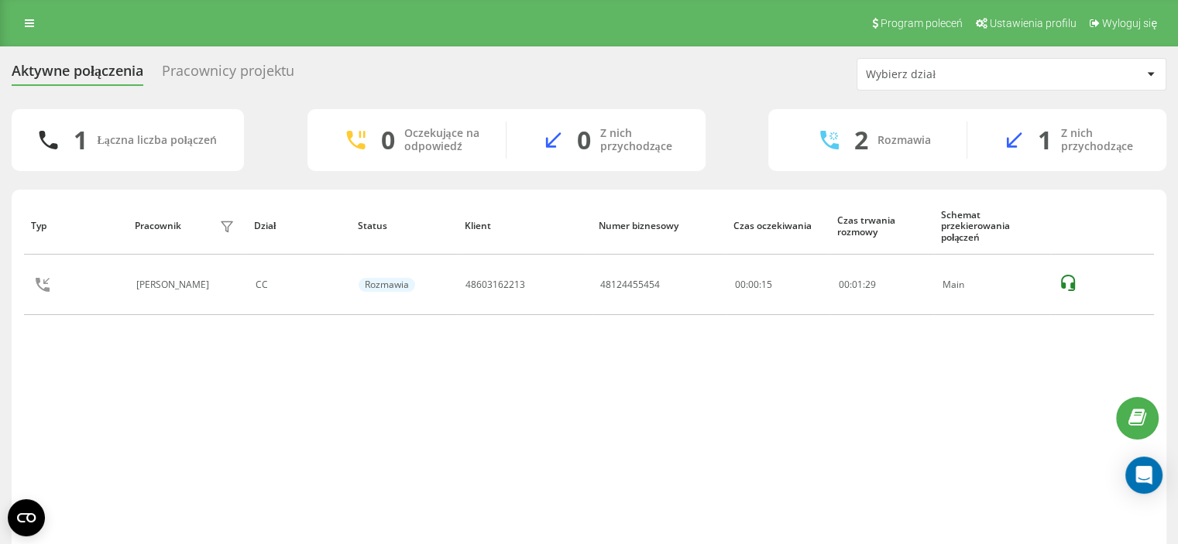
click at [471, 324] on div "Typ Pracownik filtra Dział Status Klient Numer biznesowy Czas oczekiwania Czas …" at bounding box center [589, 374] width 1130 height 354
click at [814, 390] on div "Typ Pracownik filtra Dział Status Klient Numer biznesowy Czas oczekiwania Czas …" at bounding box center [589, 374] width 1130 height 354
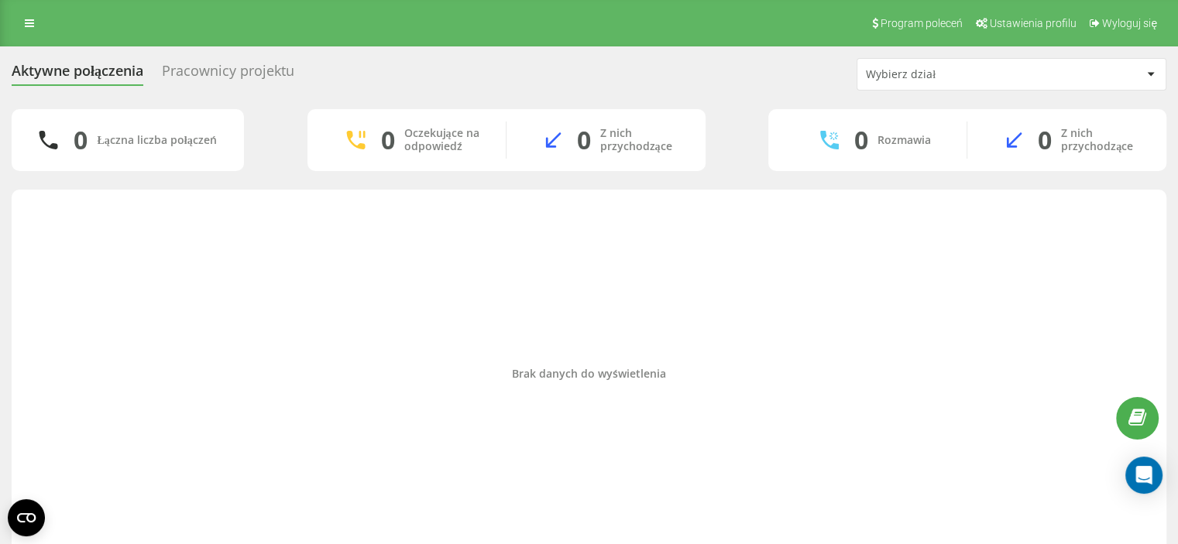
click at [63, 227] on div "Brak danych do wyświetlenia" at bounding box center [589, 374] width 1130 height 354
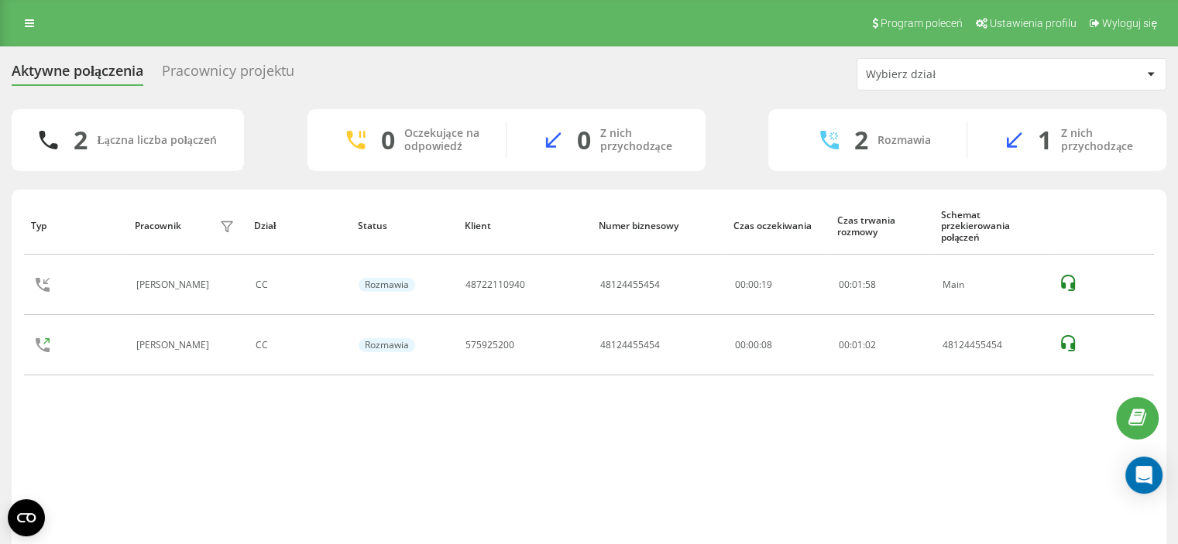
click at [73, 422] on div "Typ Pracownik filtra Dział Status Klient Numer biznesowy Czas oczekiwania Czas …" at bounding box center [589, 374] width 1130 height 354
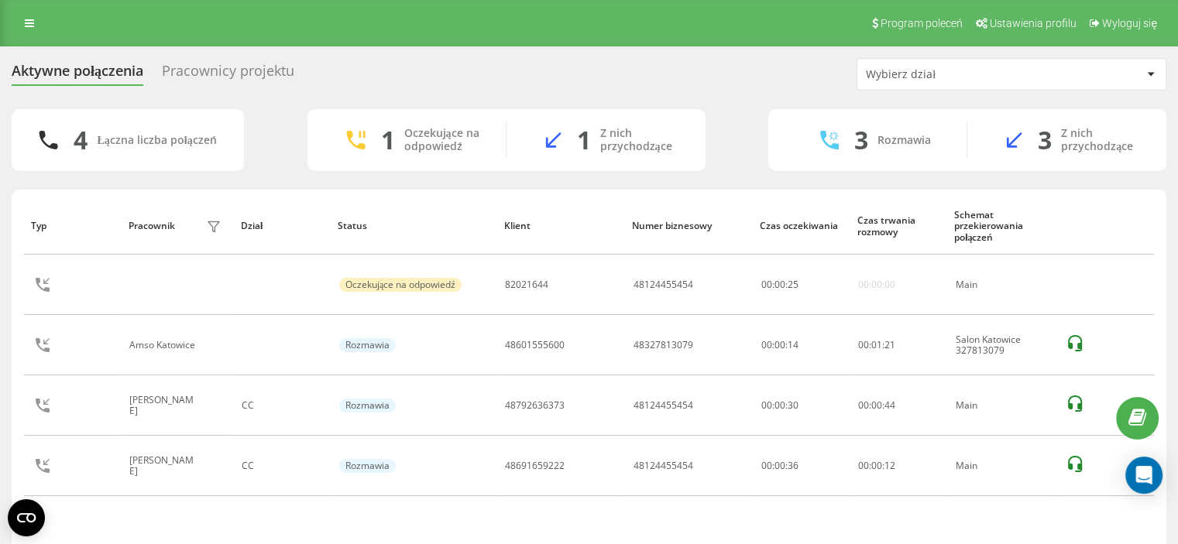
click at [193, 41] on div "Program poleceń Ustawienia profilu Wyloguj się" at bounding box center [589, 23] width 1178 height 46
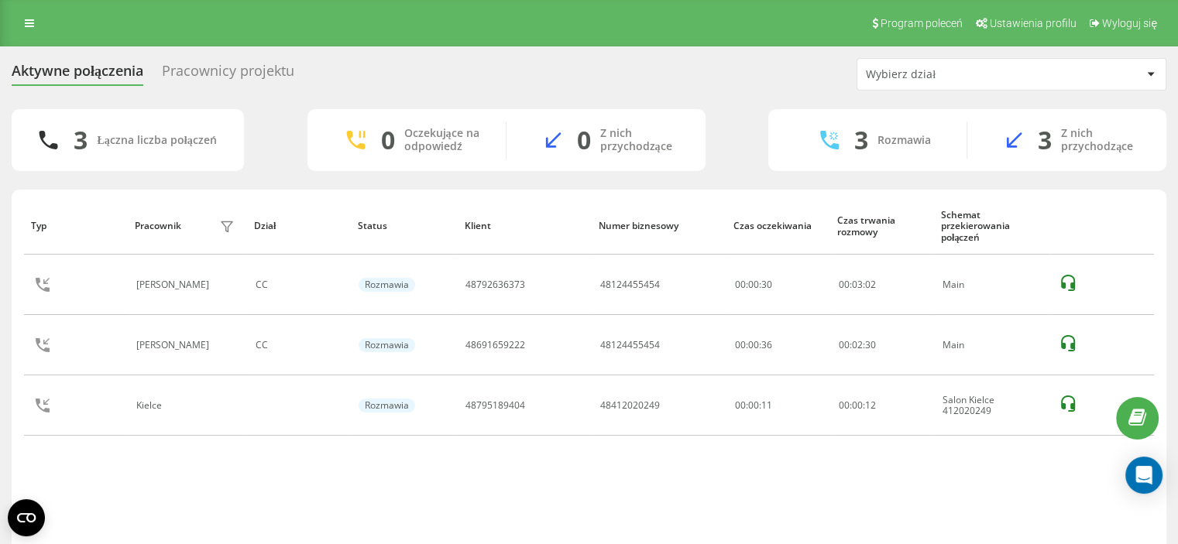
click at [0, 157] on div "Aktywne połączenia Pracownicy projektu Wybierz dział 3 Łączna liczba połączeń 0…" at bounding box center [589, 323] width 1178 height 555
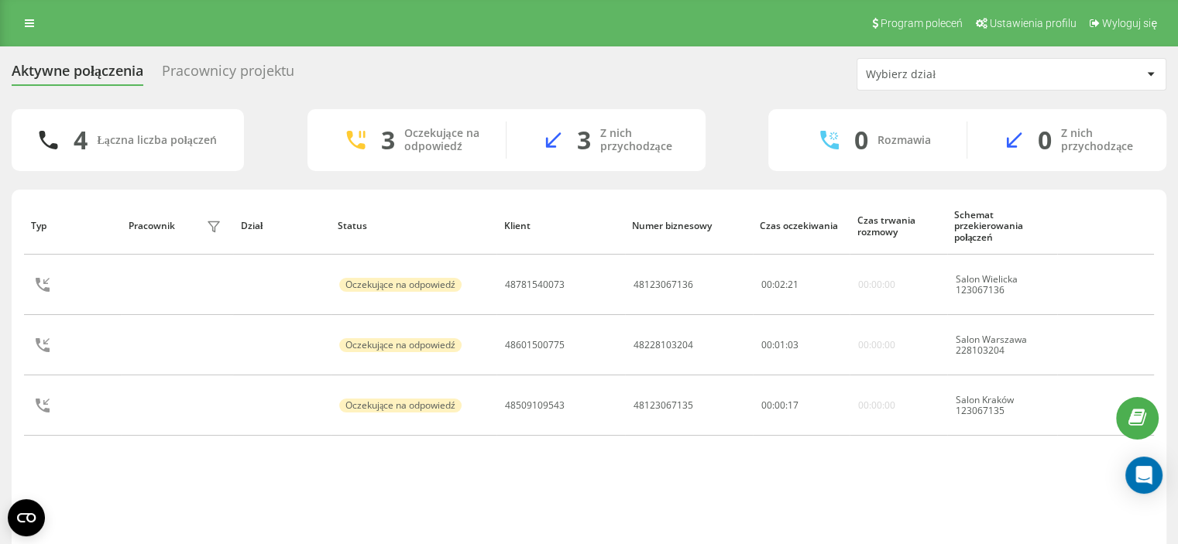
click at [545, 495] on div "Typ Pracownik filtra Dział Status Klient Numer biznesowy Czas oczekiwania Czas …" at bounding box center [589, 374] width 1130 height 354
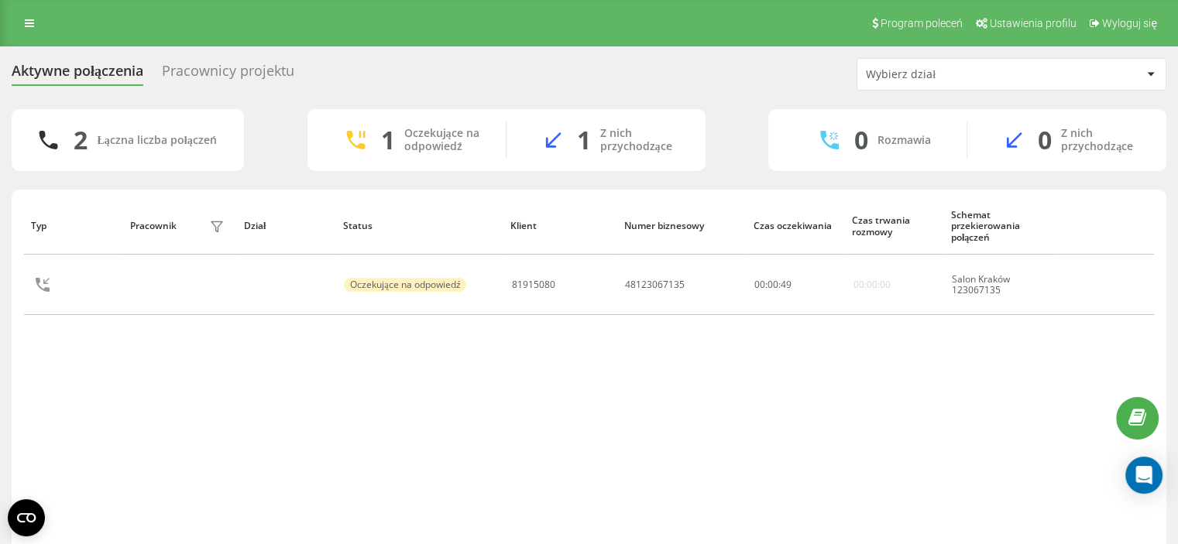
click at [20, 371] on div "Typ Pracownik filtra Dział Status Klient Numer biznesowy Czas oczekiwania Czas …" at bounding box center [589, 390] width 1154 height 400
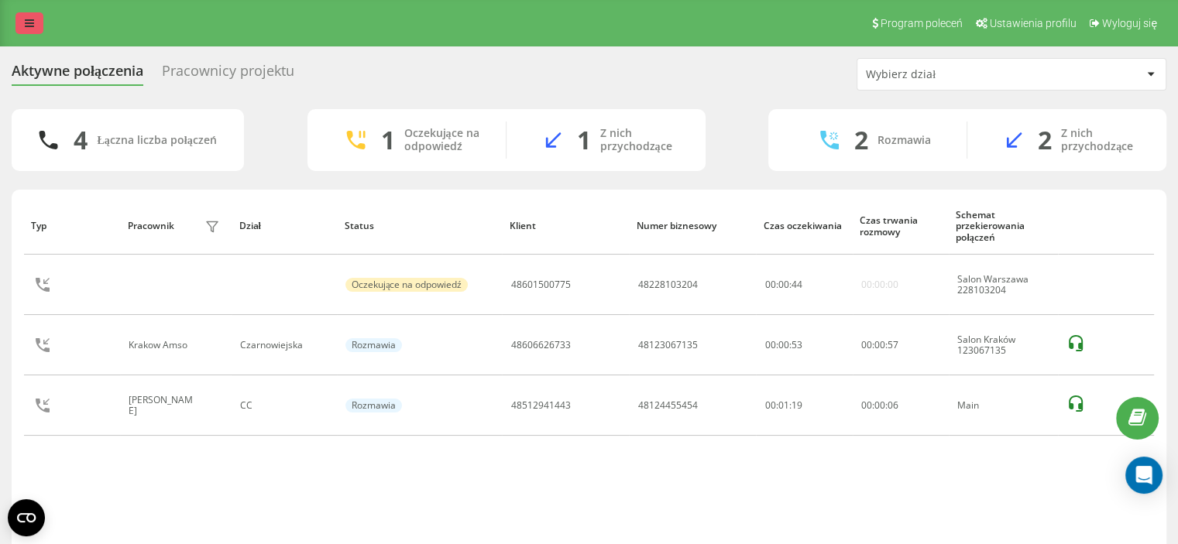
click at [34, 23] on link at bounding box center [29, 23] width 28 height 22
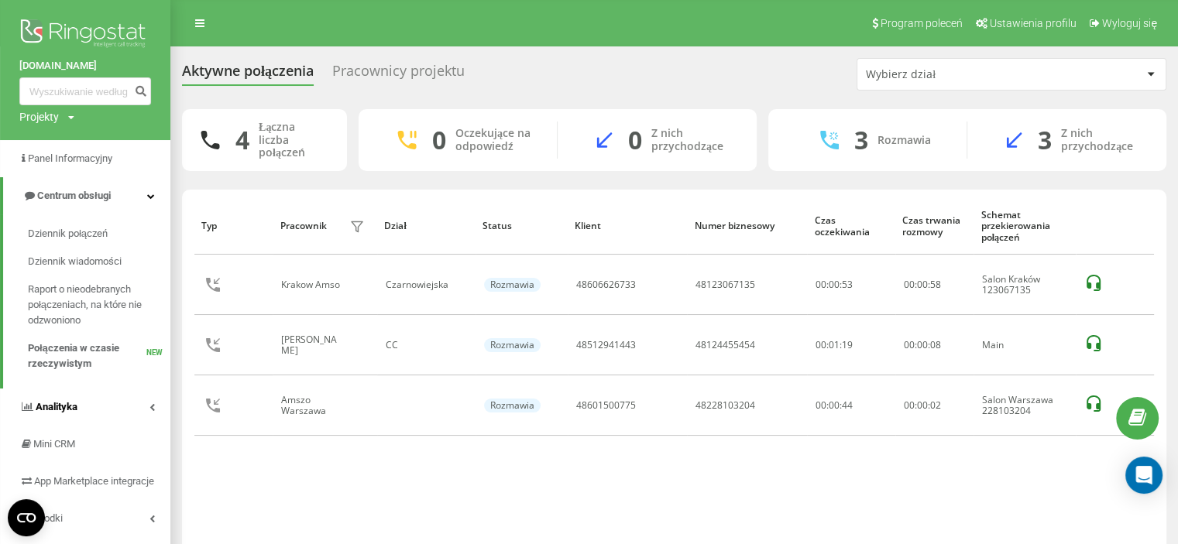
click at [119, 404] on link "Analityka" at bounding box center [85, 407] width 170 height 37
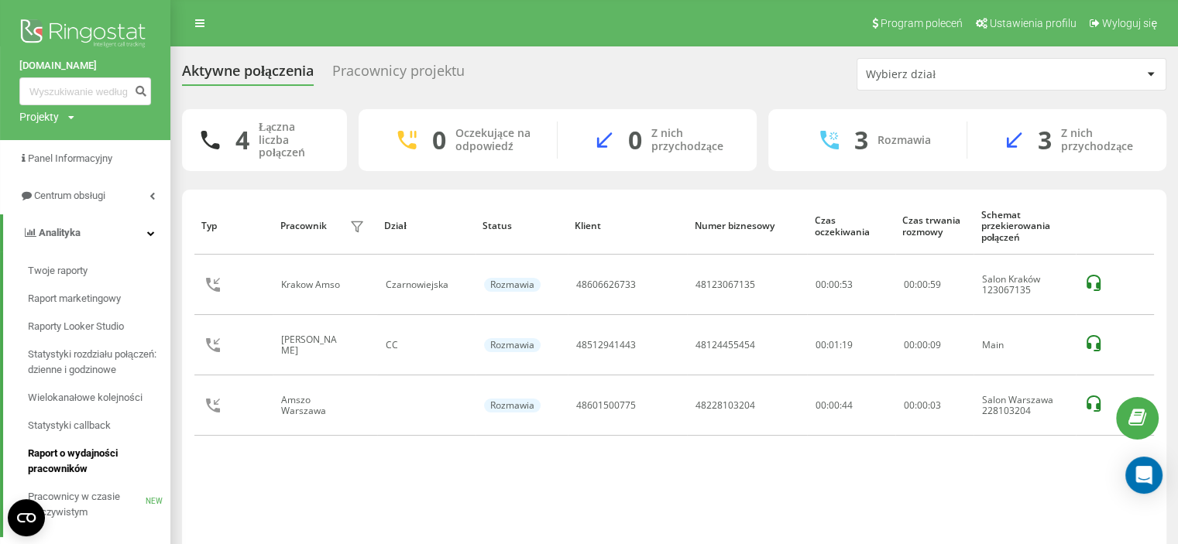
click at [85, 467] on span "Raport o wydajności pracowników" at bounding box center [95, 461] width 135 height 31
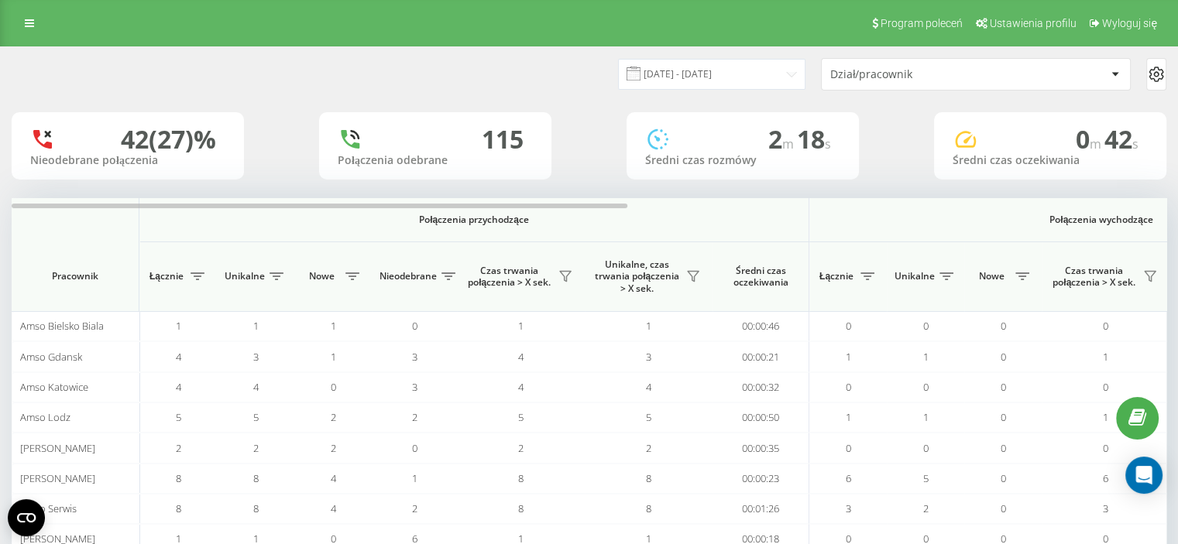
click at [733, 90] on div "[DATE] - [DATE] Dział/pracownik" at bounding box center [878, 74] width 578 height 33
click at [734, 84] on input "[DATE] - [DATE]" at bounding box center [711, 74] width 187 height 30
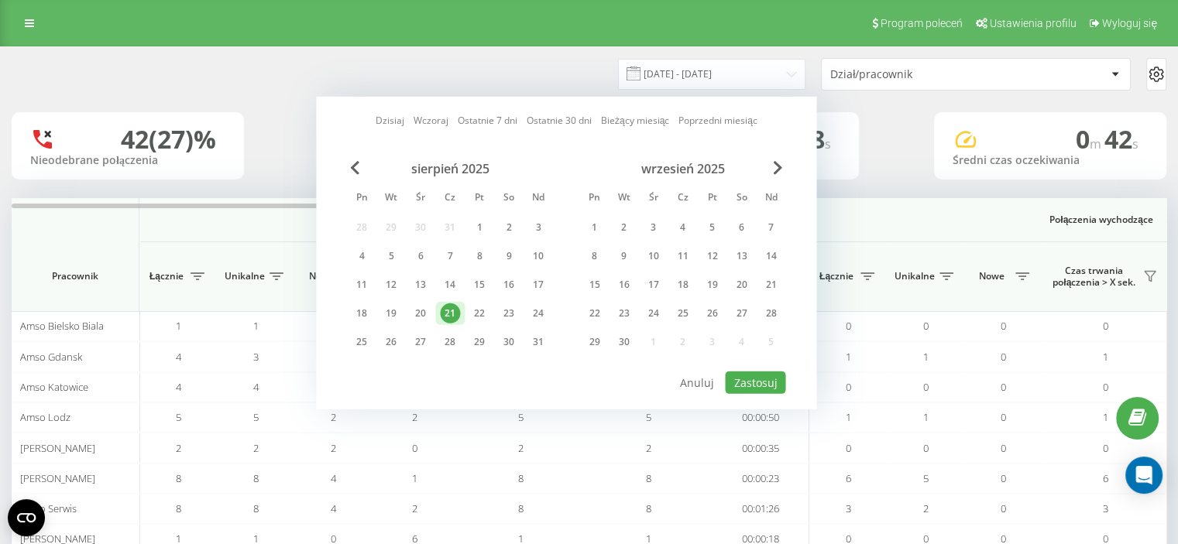
click at [454, 307] on div "21" at bounding box center [450, 313] width 20 height 20
click at [770, 382] on button "Zastosuj" at bounding box center [755, 383] width 60 height 22
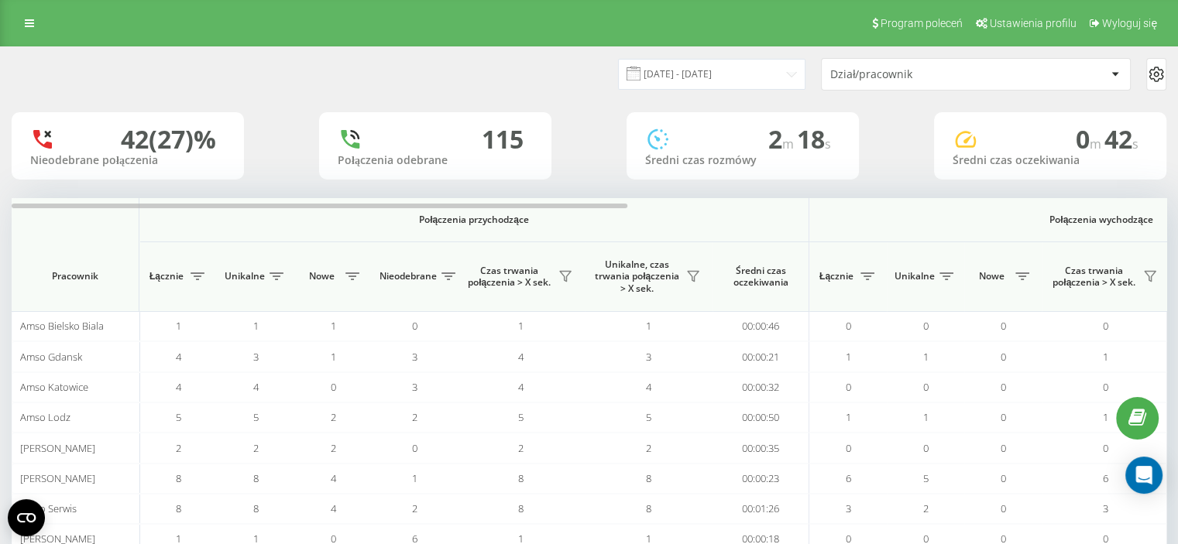
click at [941, 68] on div "Dział/pracownik" at bounding box center [922, 74] width 185 height 13
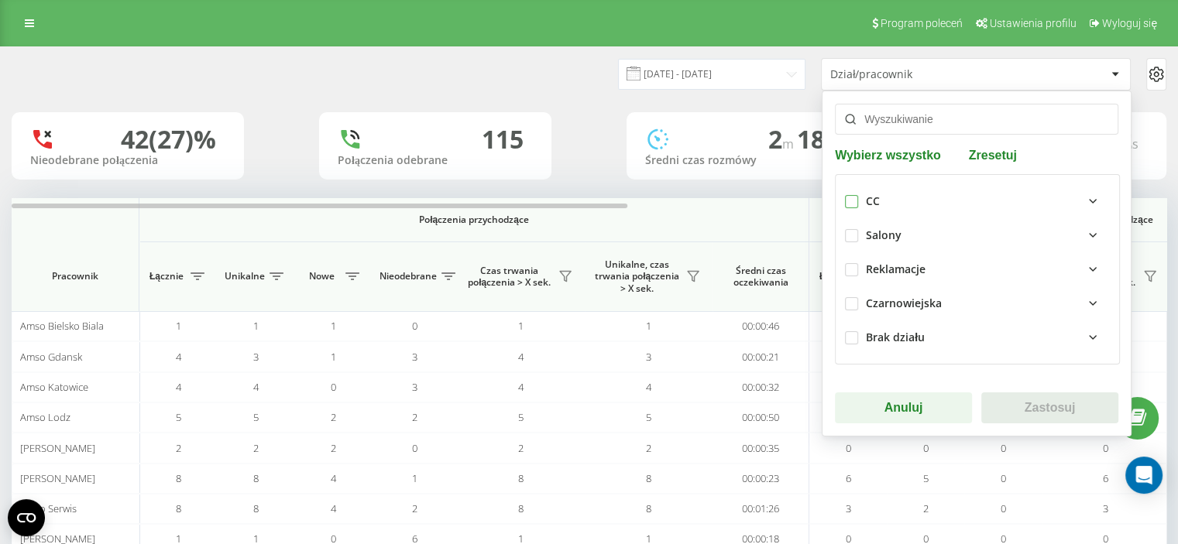
click at [852, 195] on label at bounding box center [851, 195] width 13 height 0
checkbox input "true"
click at [1011, 410] on button "Zastosuj" at bounding box center [1049, 408] width 137 height 31
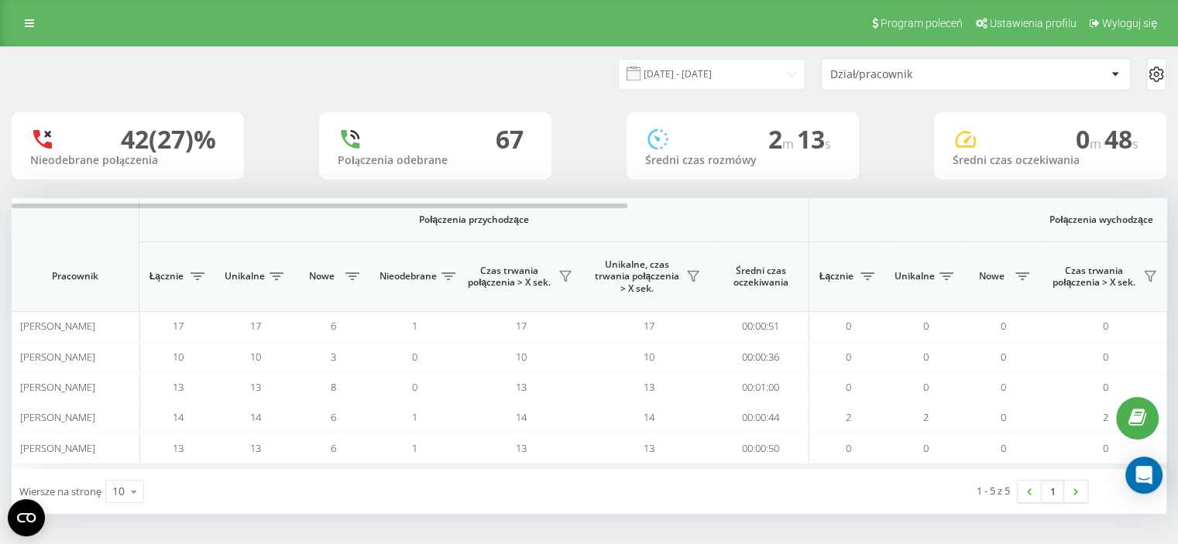
click at [15, 11] on div "Program poleceń Ustawienia profilu Wyloguj się" at bounding box center [589, 23] width 1178 height 46
click at [25, 30] on link at bounding box center [29, 23] width 28 height 22
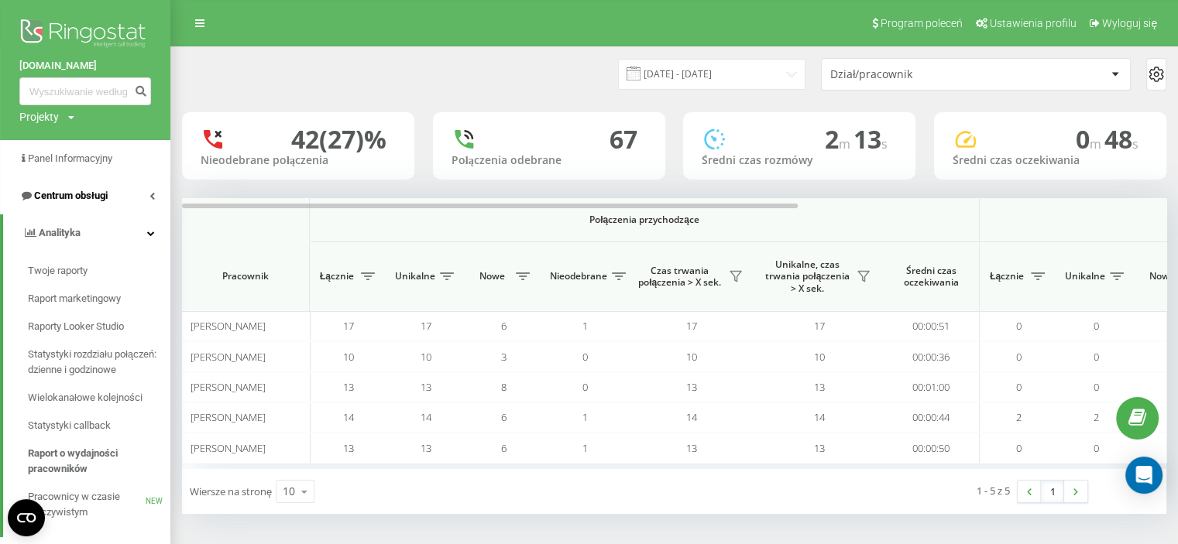
click at [73, 200] on span "Centrum obsługi" at bounding box center [71, 196] width 74 height 12
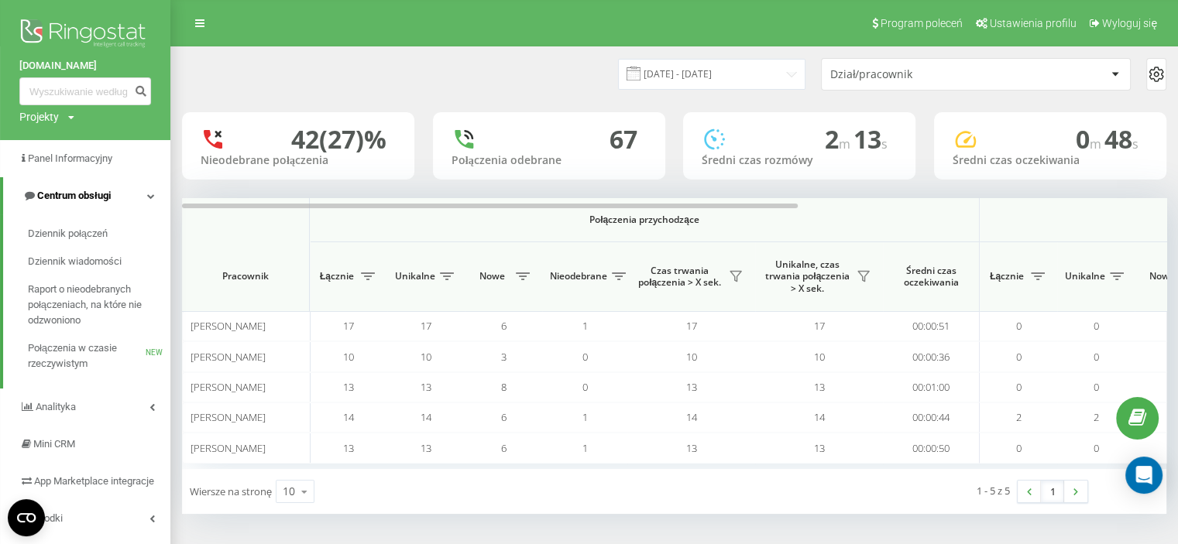
click at [73, 200] on span "Centrum obsługi" at bounding box center [74, 196] width 74 height 12
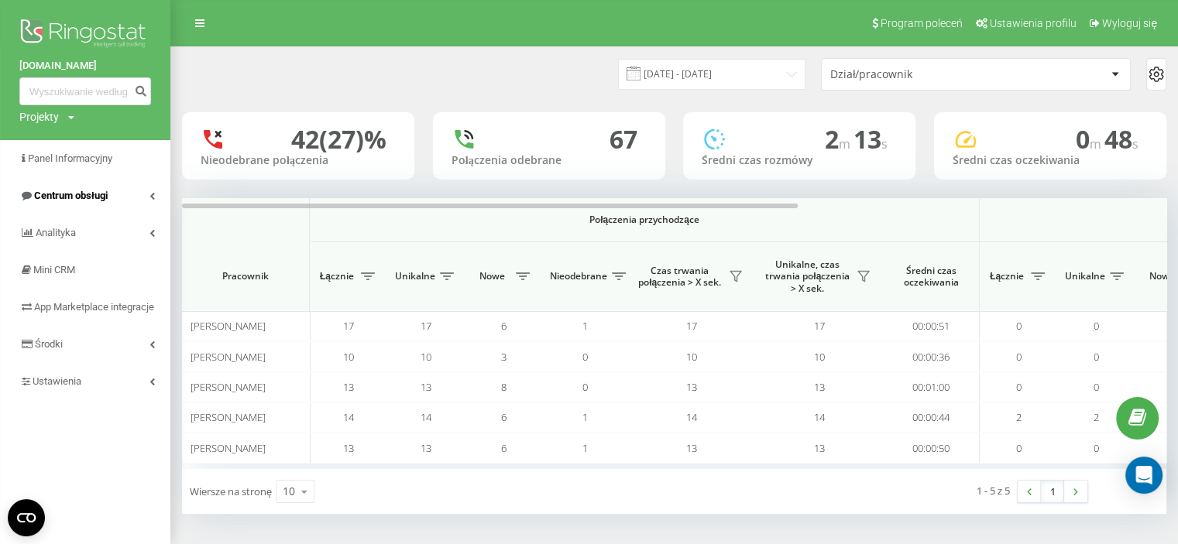
click at [73, 200] on span "Centrum obsługi" at bounding box center [71, 196] width 74 height 12
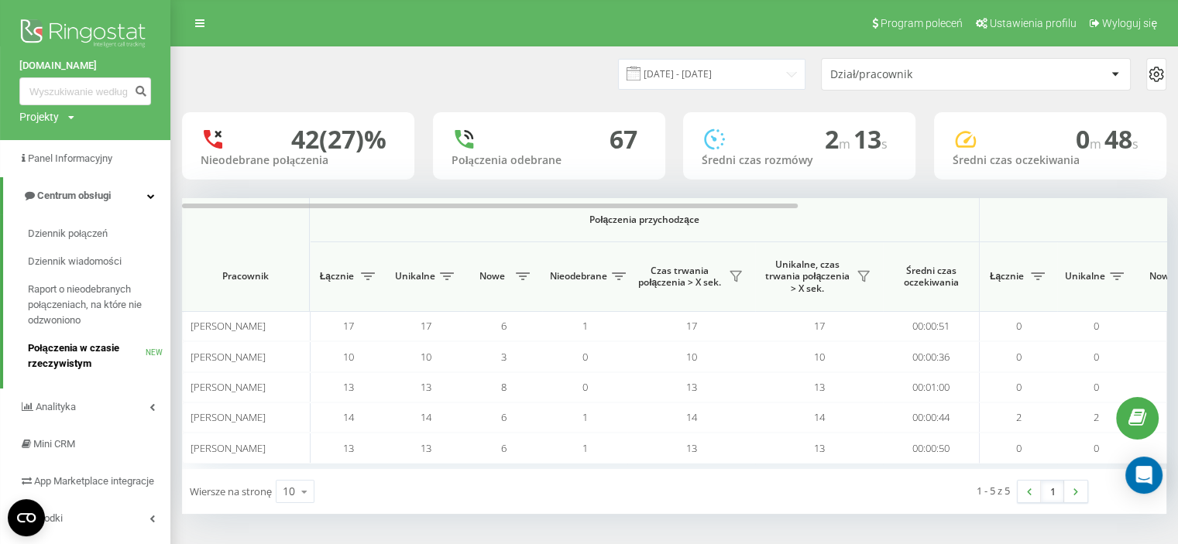
click at [83, 364] on span "Połączenia w czasie rzeczywistym" at bounding box center [87, 356] width 118 height 31
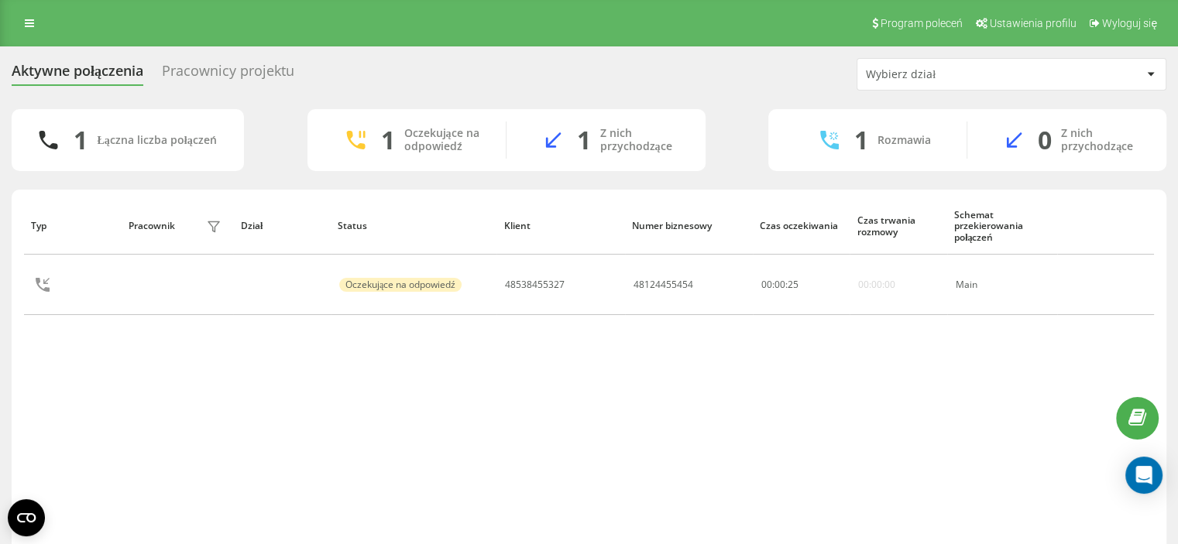
click at [25, 190] on div "Typ Pracownik filtra Dział Status Klient Numer biznesowy Czas oczekiwania Czas …" at bounding box center [589, 390] width 1154 height 400
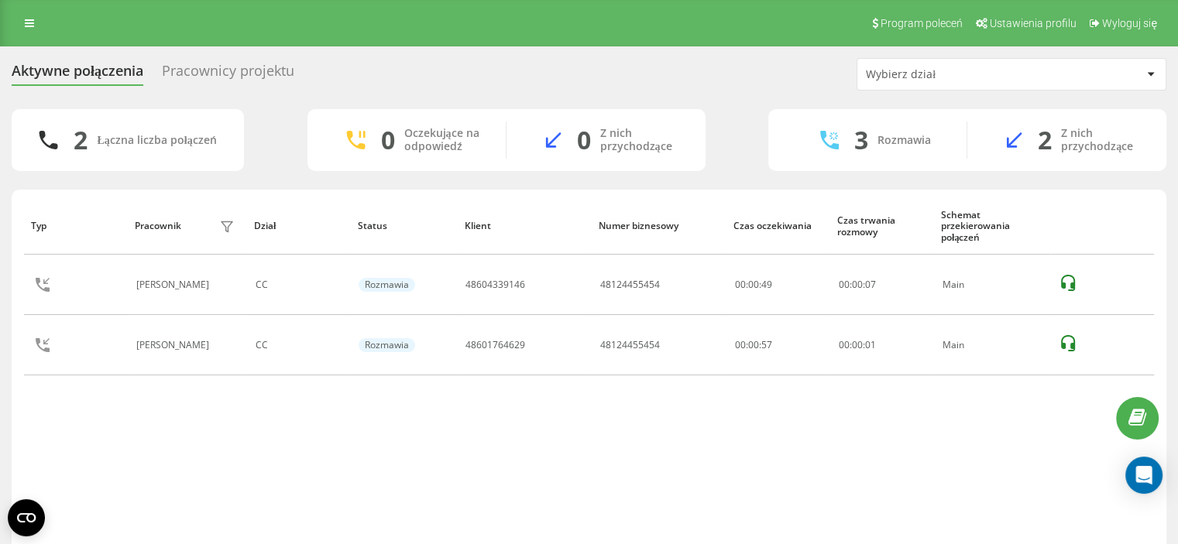
click at [632, 398] on div "Typ Pracownik filtra Dział Status Klient Numer biznesowy Czas oczekiwania Czas …" at bounding box center [589, 374] width 1130 height 354
click at [0, 411] on div "Aktywne połączenia Pracownicy projektu Wybierz dział 2 Łączna liczba połączeń 0…" at bounding box center [589, 323] width 1178 height 555
drag, startPoint x: 0, startPoint y: 423, endPoint x: 63, endPoint y: 386, distance: 73.6
click at [0, 421] on div "Aktywne połączenia Pracownicy projektu Wybierz dział 2 Łączna liczba połączeń 0…" at bounding box center [589, 323] width 1178 height 555
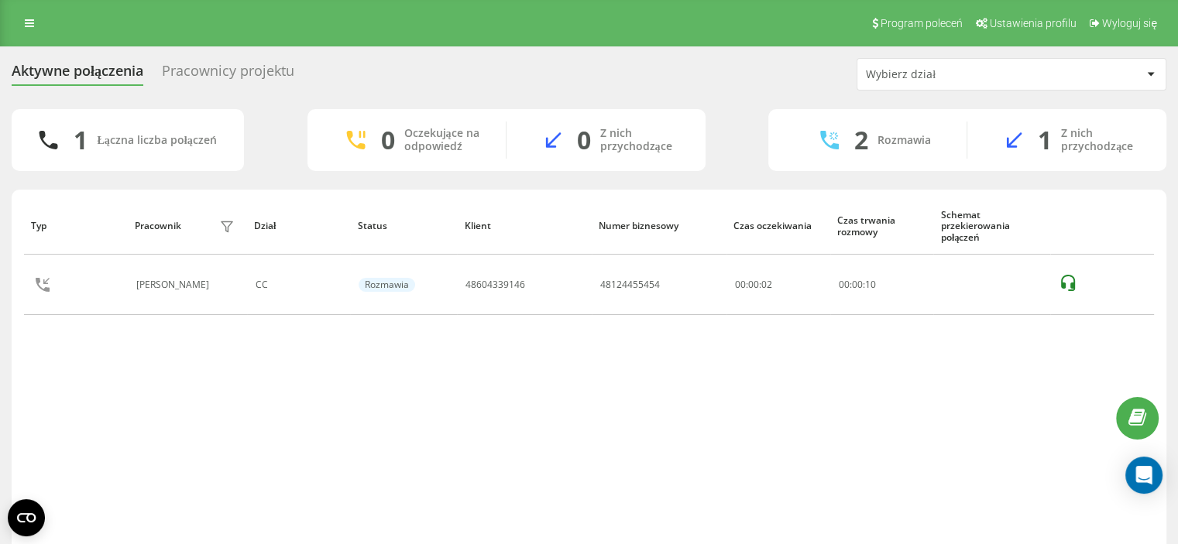
click at [15, 375] on div "Typ Pracownik filtra Dział Status Klient Numer biznesowy Czas oczekiwania Czas …" at bounding box center [589, 390] width 1154 height 400
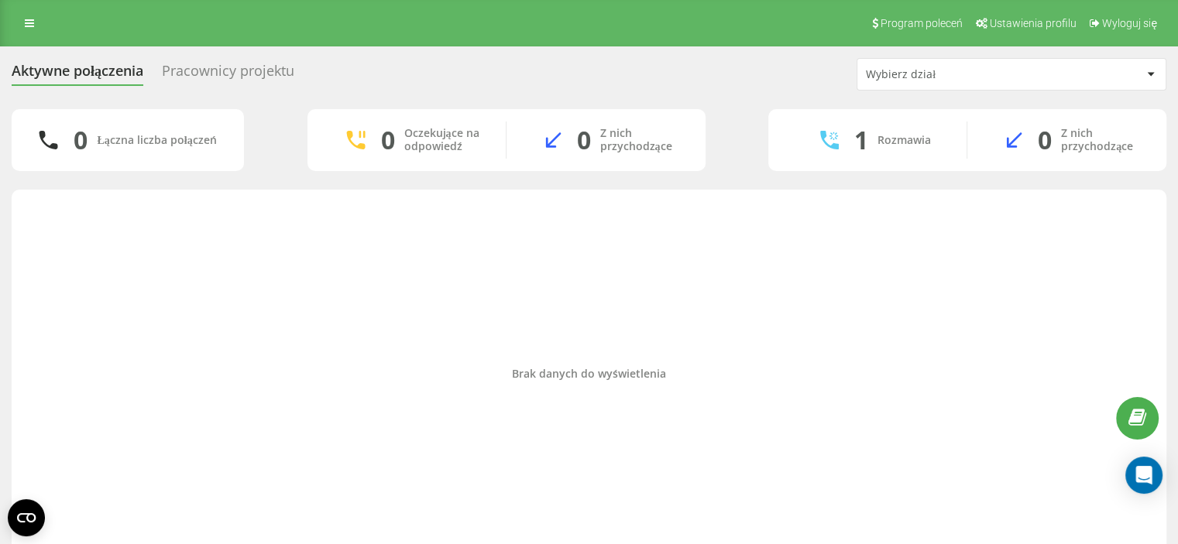
click at [574, 277] on div "Brak danych do wyświetlenia" at bounding box center [589, 374] width 1130 height 354
